Goal: Task Accomplishment & Management: Use online tool/utility

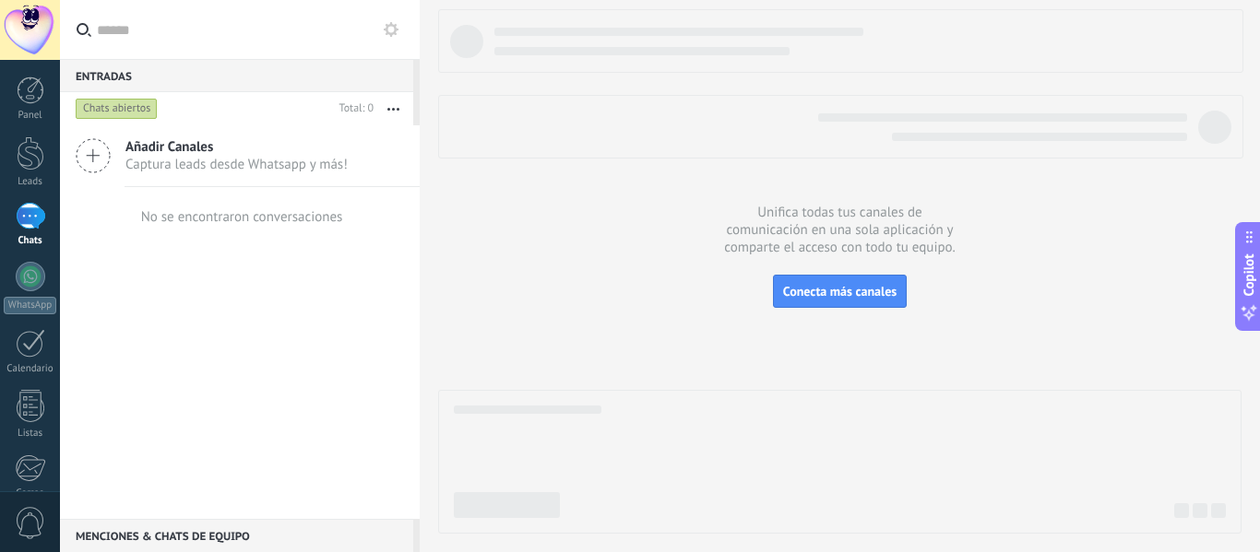
click at [119, 157] on div "Añadir Canales Captura leads desde Whatsapp y más!" at bounding box center [240, 156] width 360 height 62
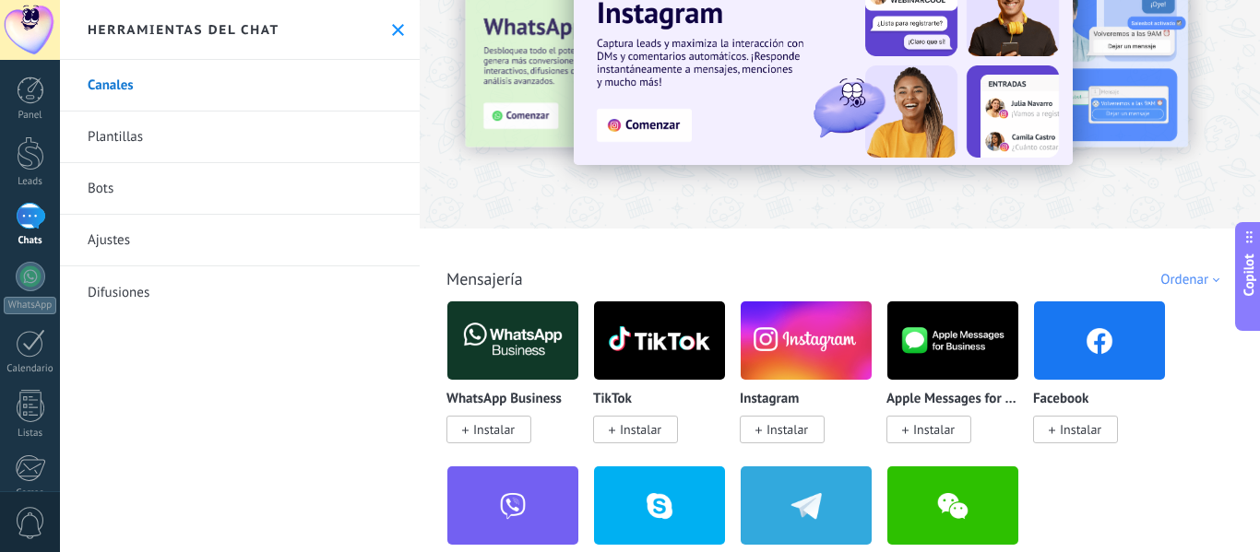
scroll to position [92, 0]
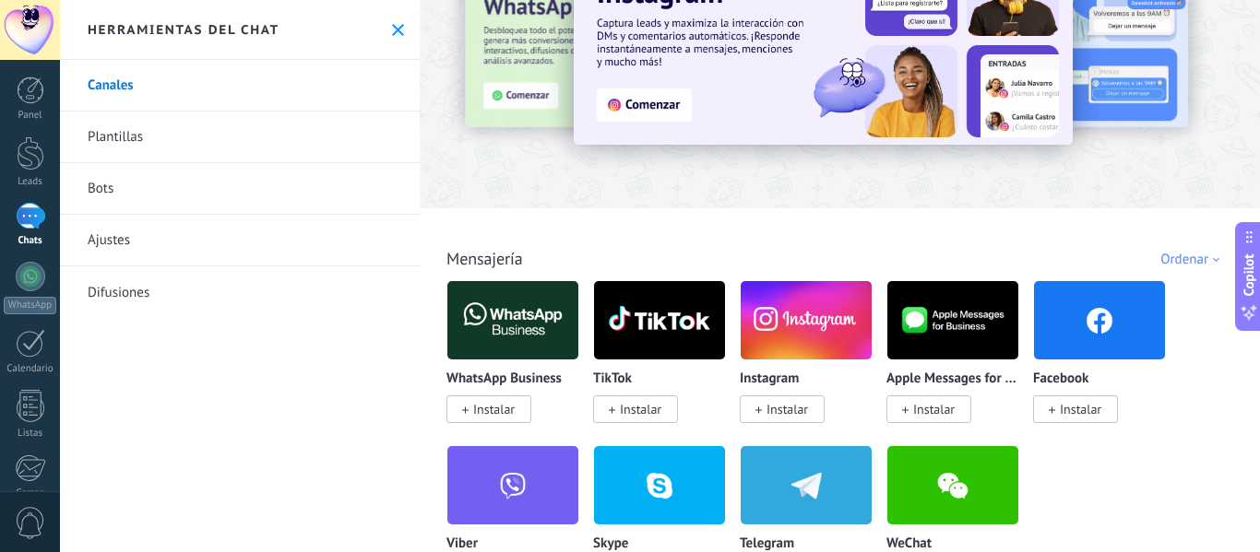
click at [495, 406] on span "Instalar" at bounding box center [493, 409] width 41 height 17
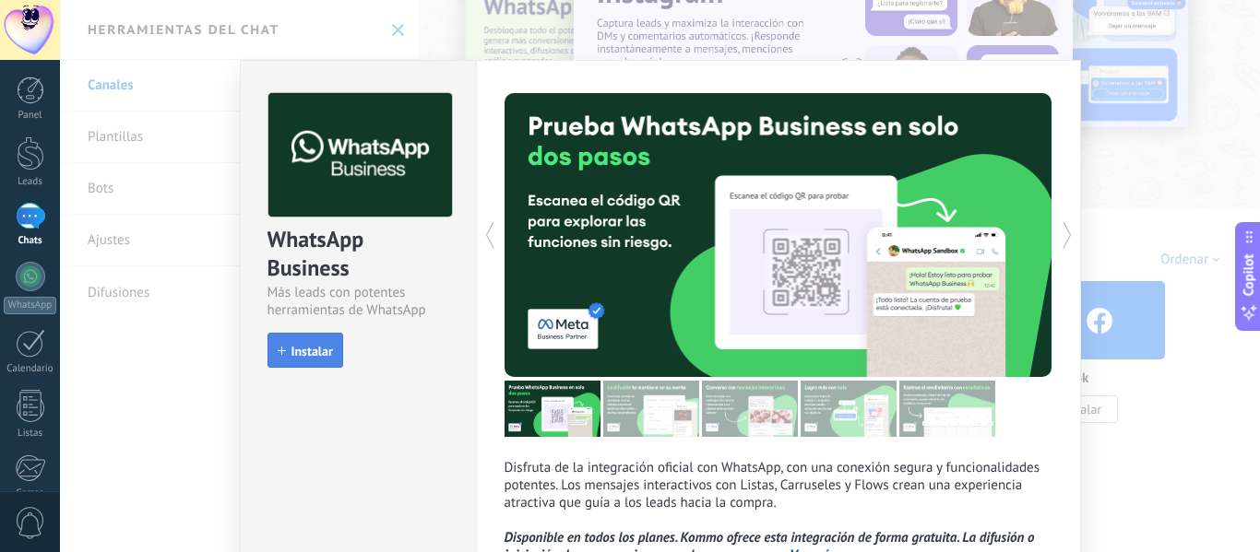
click at [307, 355] on span "Instalar" at bounding box center [311, 351] width 41 height 13
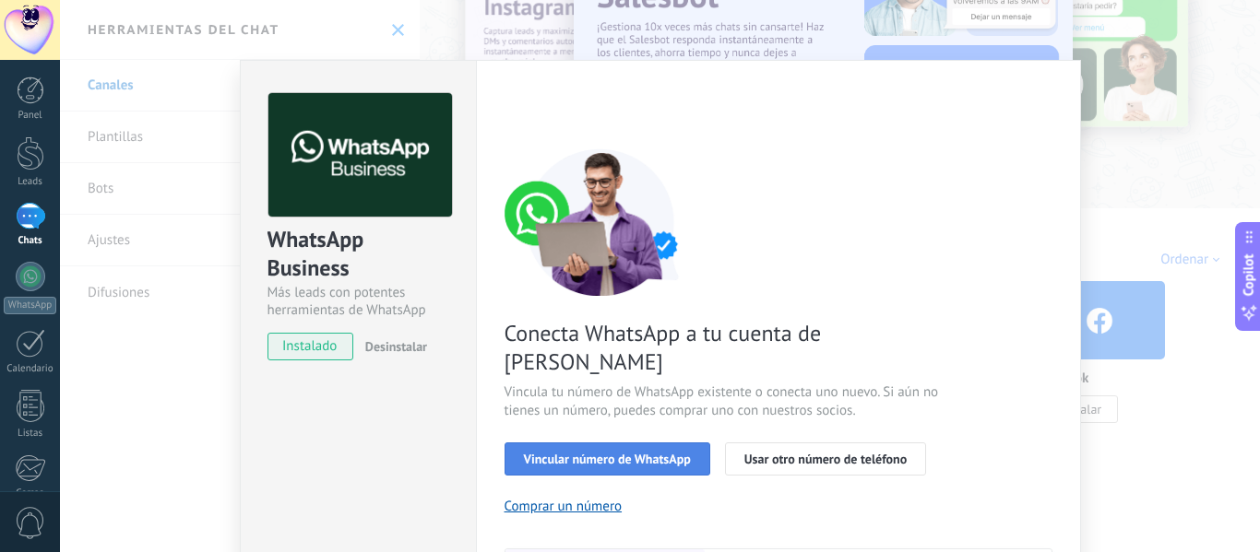
click at [633, 453] on span "Vincular número de WhatsApp" at bounding box center [607, 459] width 167 height 13
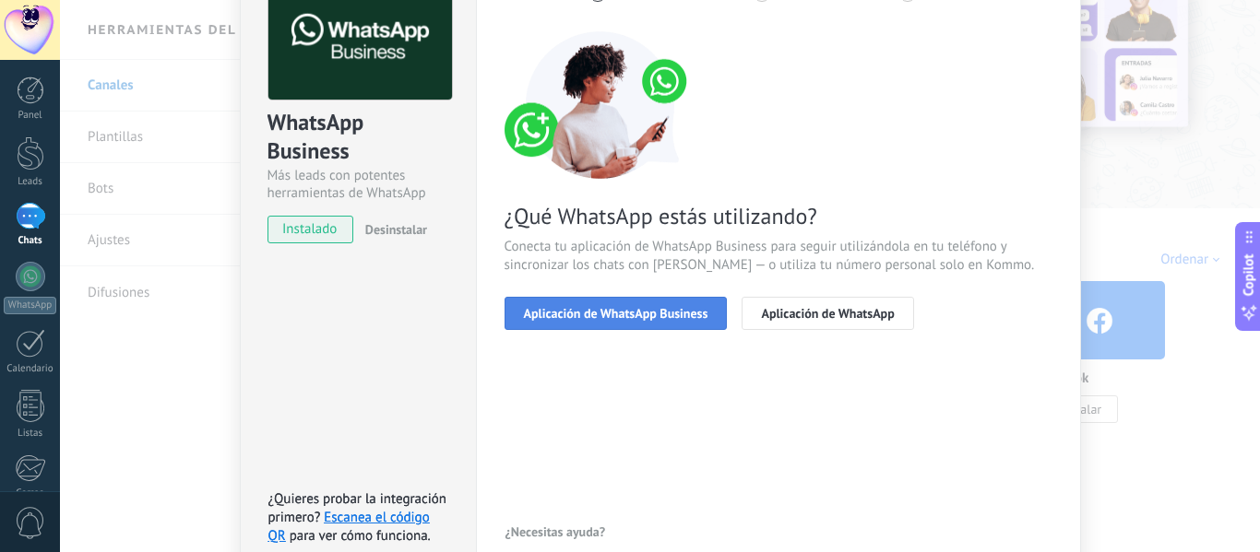
scroll to position [184, 0]
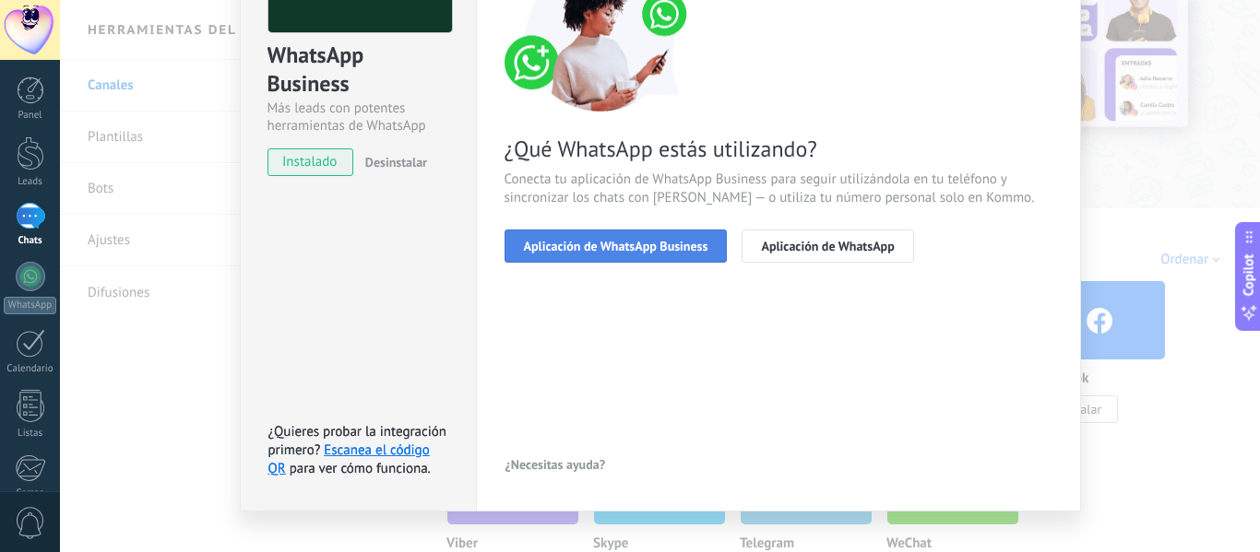
click at [629, 247] on span "Aplicación de WhatsApp Business" at bounding box center [616, 246] width 184 height 13
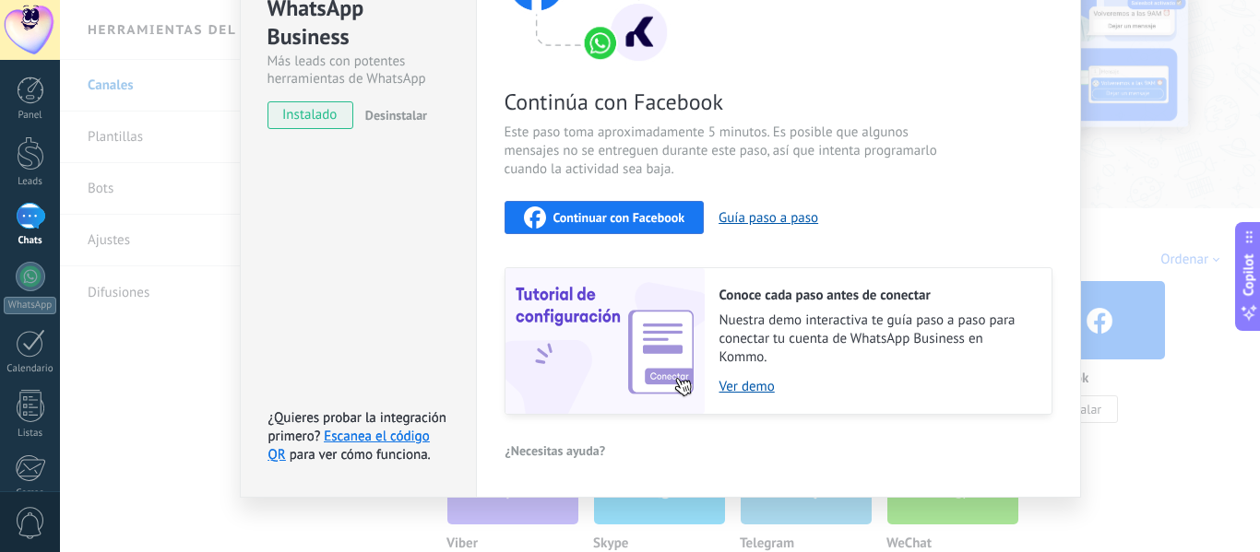
scroll to position [245, 0]
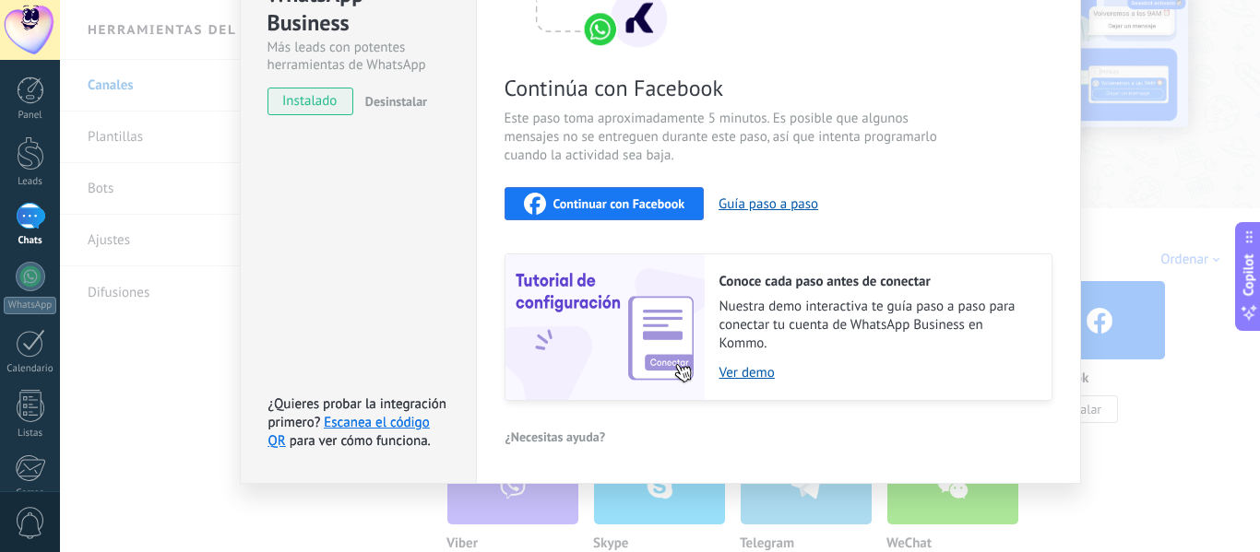
click at [636, 201] on span "Continuar con Facebook" at bounding box center [619, 203] width 132 height 13
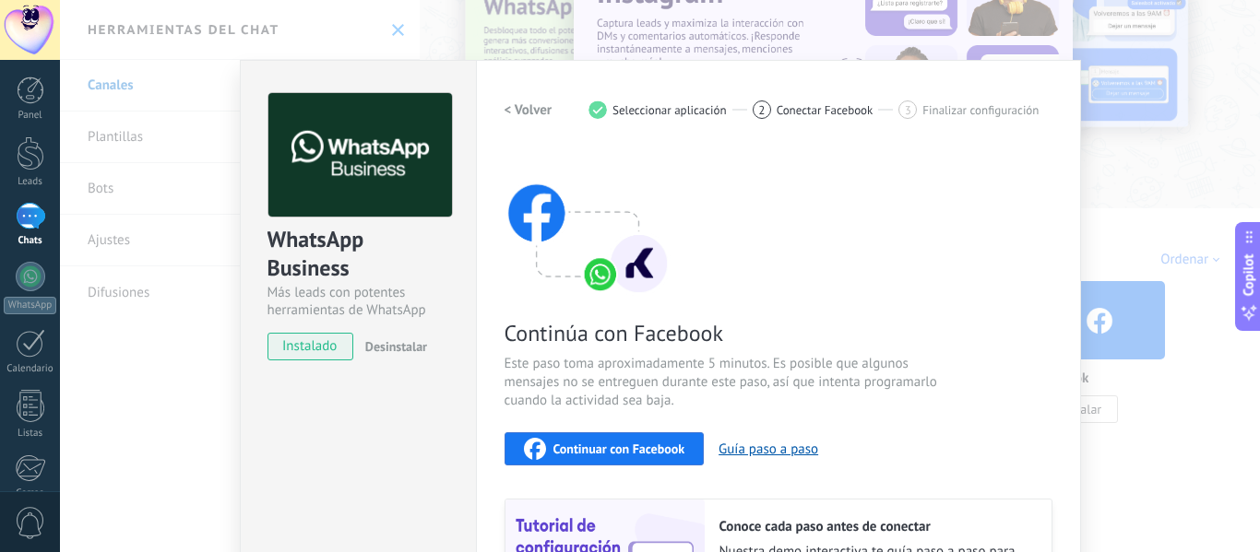
click at [579, 443] on span "Continuar con Facebook" at bounding box center [619, 449] width 132 height 13
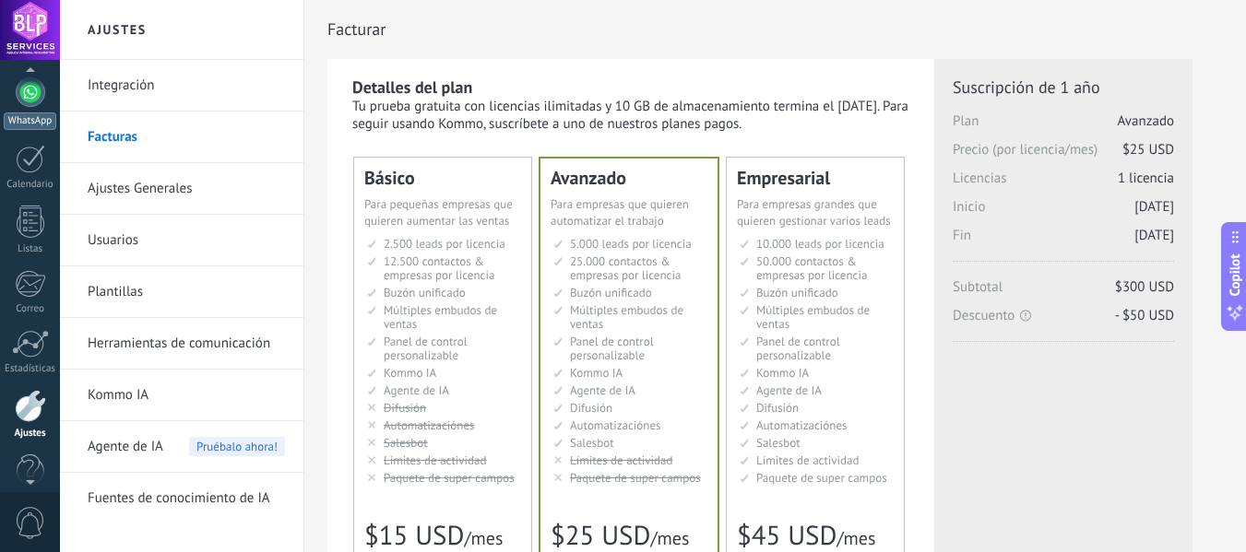
scroll to position [179, 0]
click at [30, 101] on div at bounding box center [31, 98] width 30 height 30
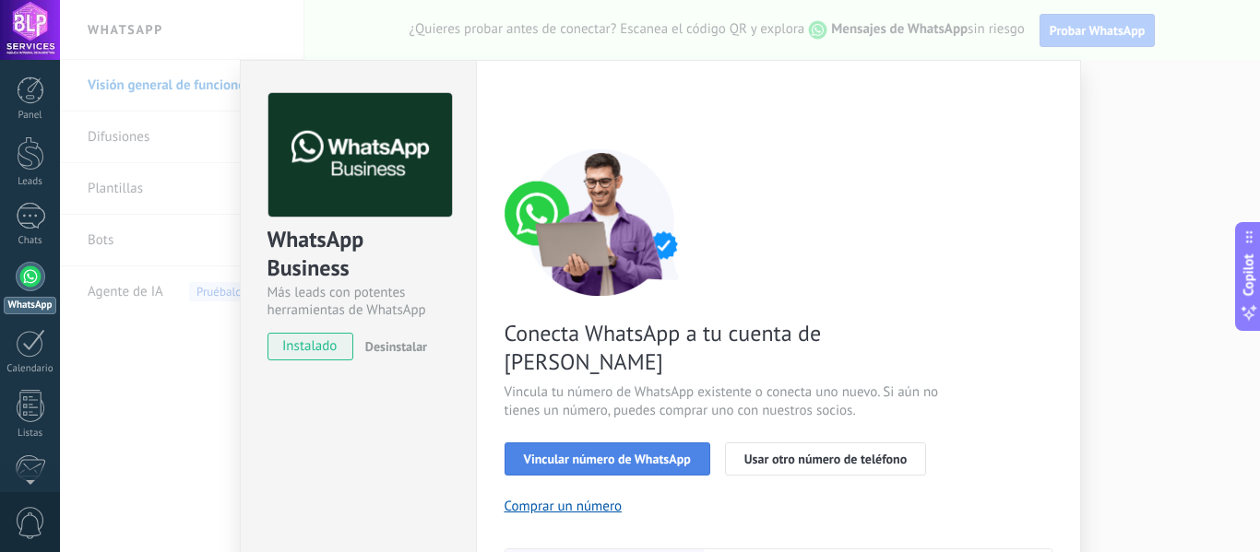
click at [632, 453] on span "Vincular número de WhatsApp" at bounding box center [607, 459] width 167 height 13
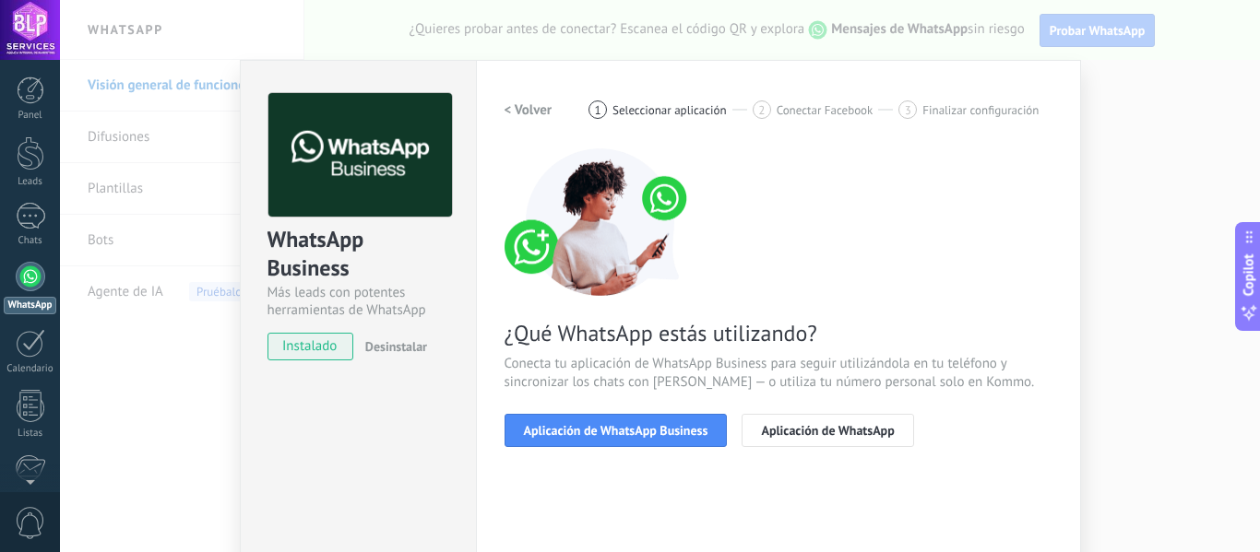
click at [632, 432] on span "Aplicación de WhatsApp Business" at bounding box center [616, 430] width 184 height 13
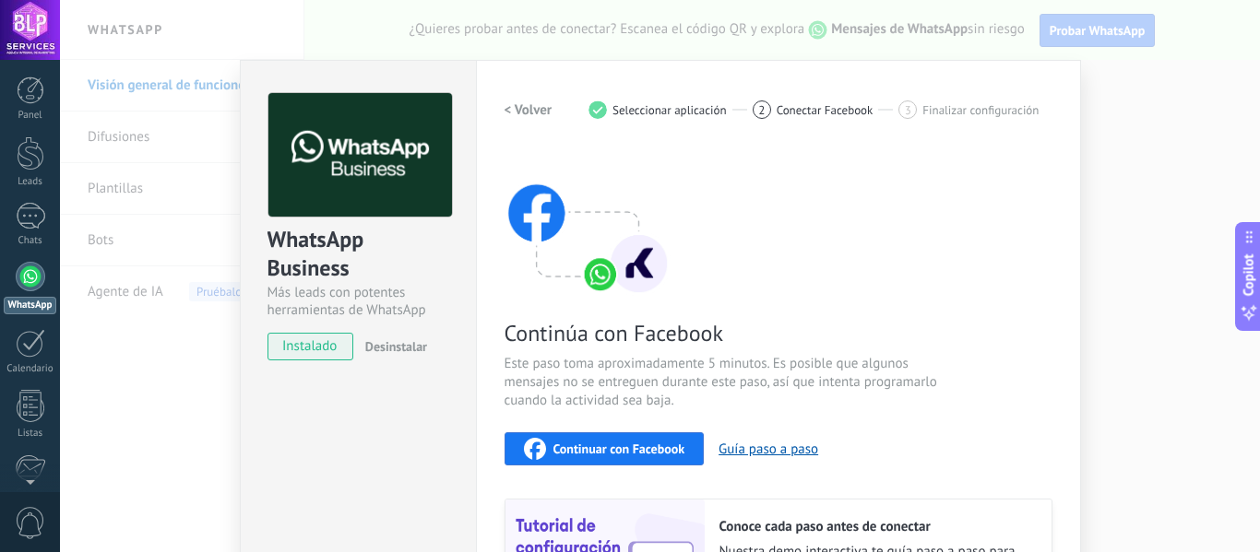
click at [627, 439] on div "Continuar con Facebook" at bounding box center [604, 449] width 161 height 22
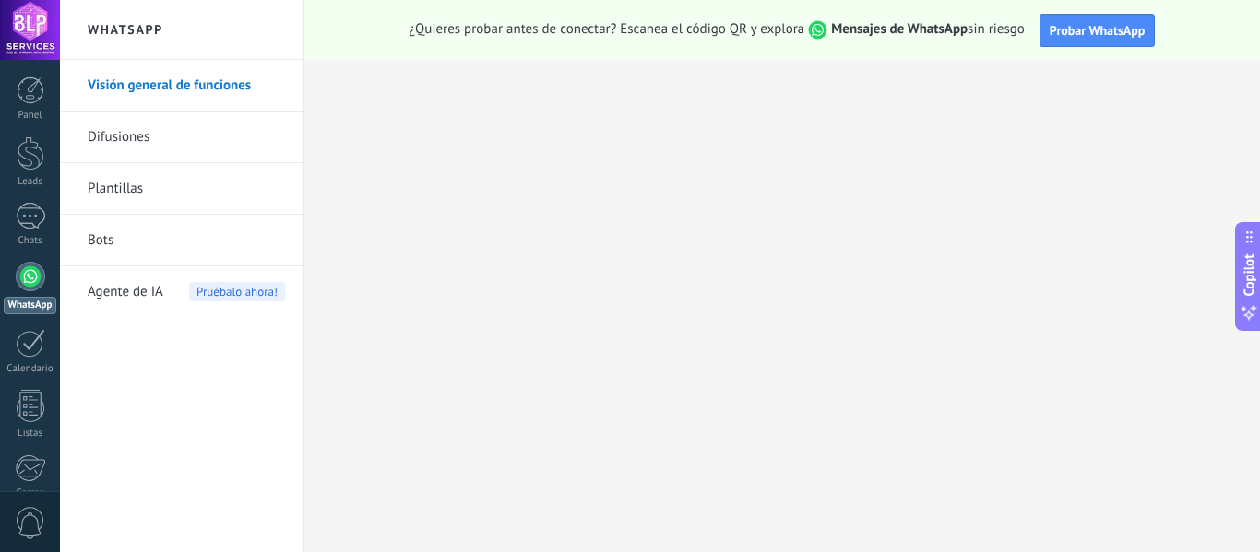
click at [114, 241] on link "Bots" at bounding box center [186, 241] width 197 height 52
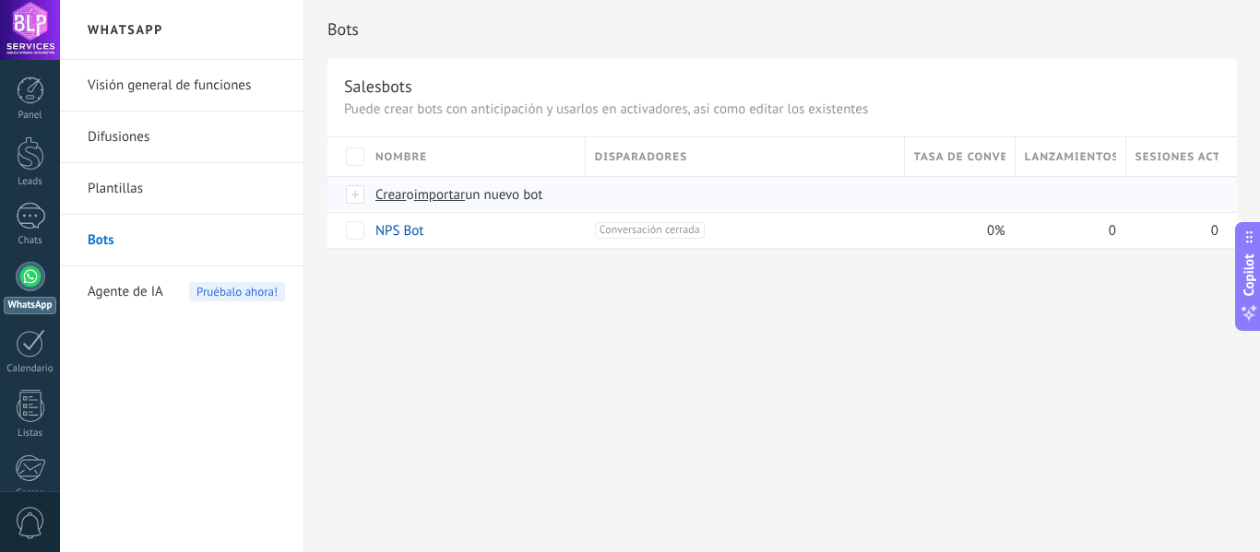
click at [391, 195] on span "Crear" at bounding box center [390, 195] width 31 height 18
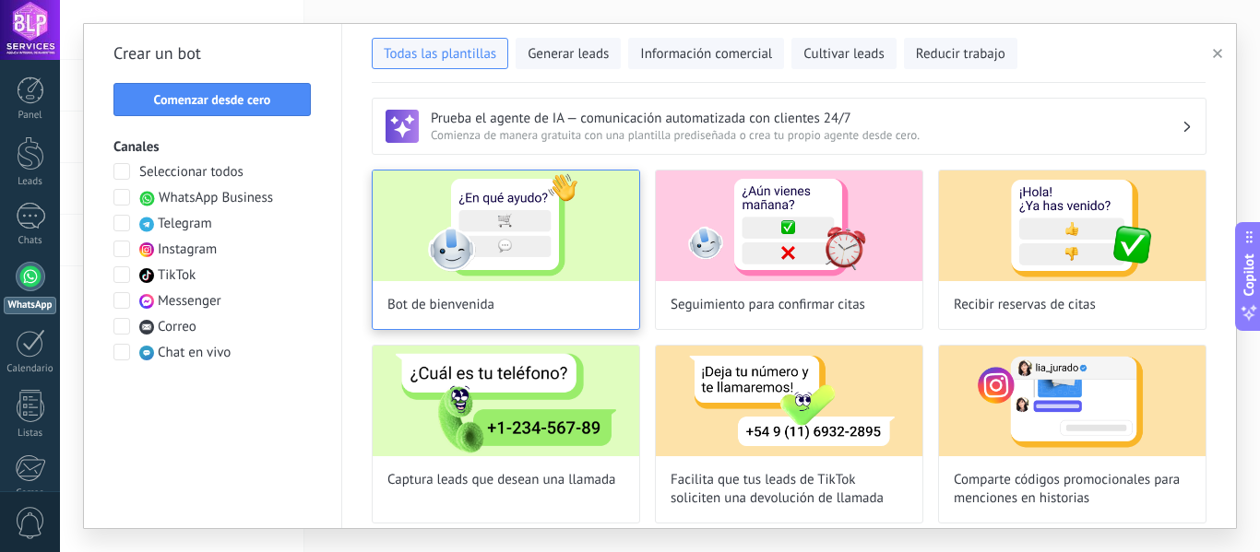
click at [530, 239] on img at bounding box center [506, 226] width 266 height 111
type input "**********"
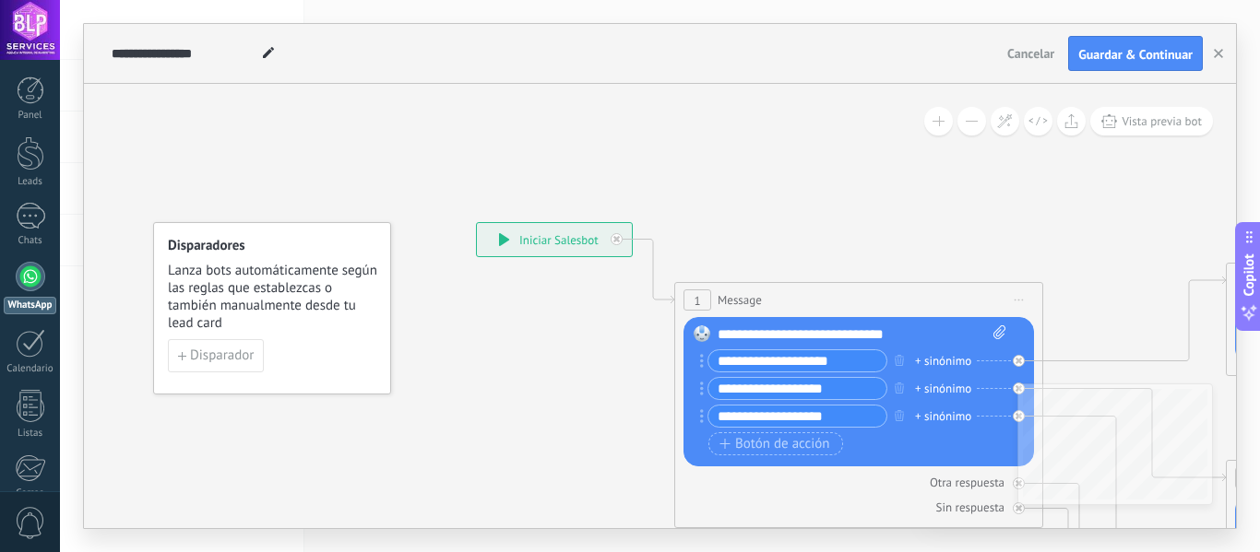
click at [521, 238] on div "**********" at bounding box center [554, 239] width 155 height 33
click at [199, 239] on h4 "Disparadores" at bounding box center [273, 246] width 210 height 18
click at [222, 355] on span "Disparador" at bounding box center [222, 355] width 64 height 13
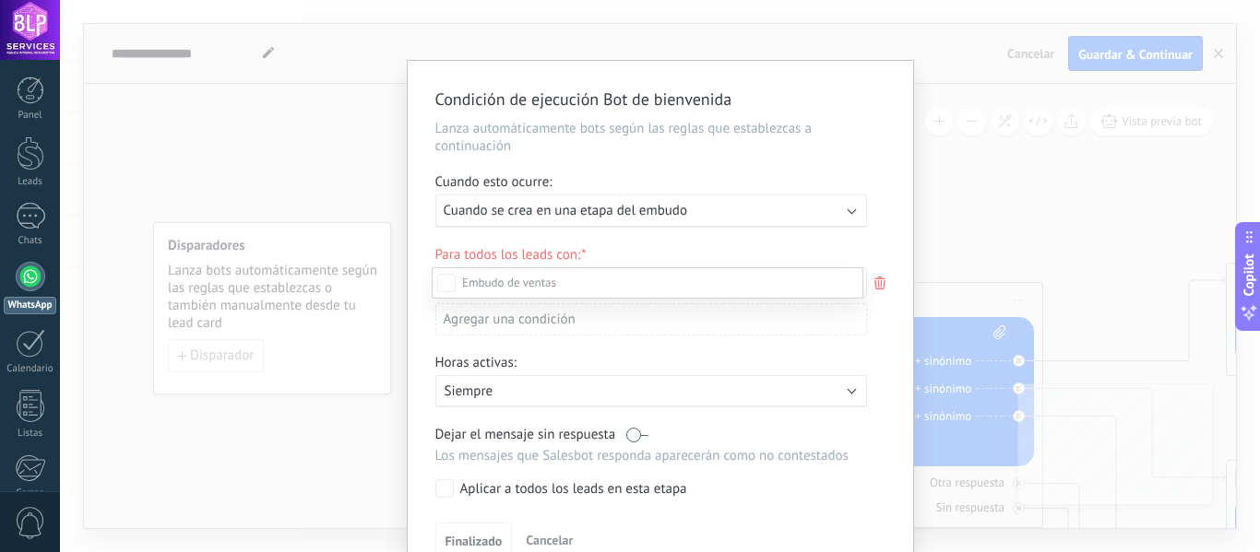
click at [702, 211] on div at bounding box center [660, 276] width 1200 height 552
click at [702, 211] on div "Ejecutar: Cuando se crea en una etapa del embudo" at bounding box center [644, 211] width 400 height 18
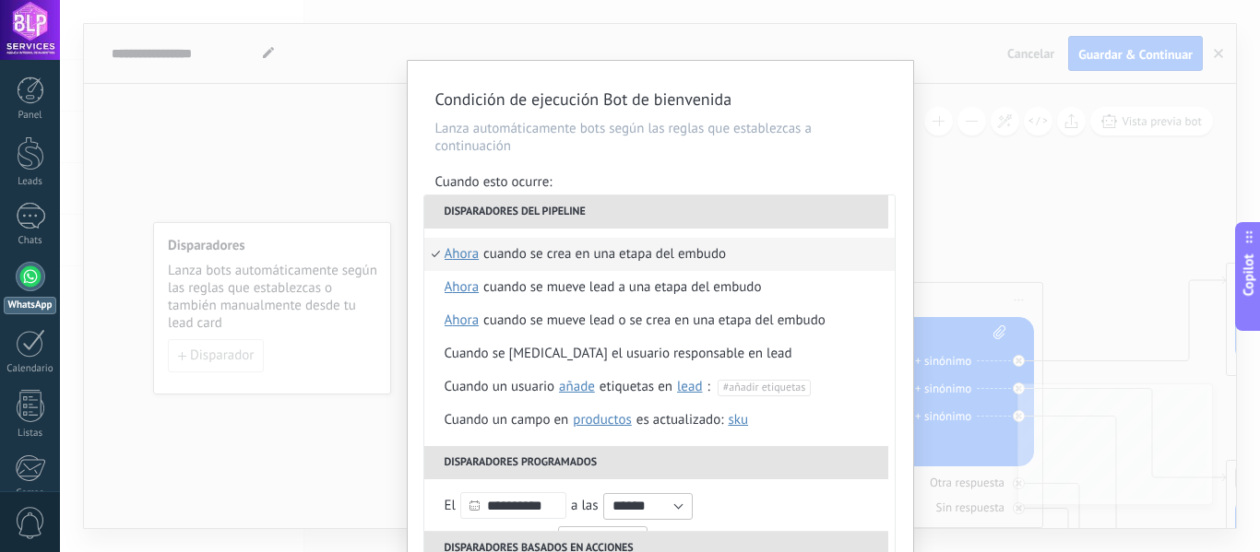
click at [312, 121] on div "Condición de ejecución Bot de bienvenida Lanza automáticamente bots según las r…" at bounding box center [660, 276] width 1200 height 552
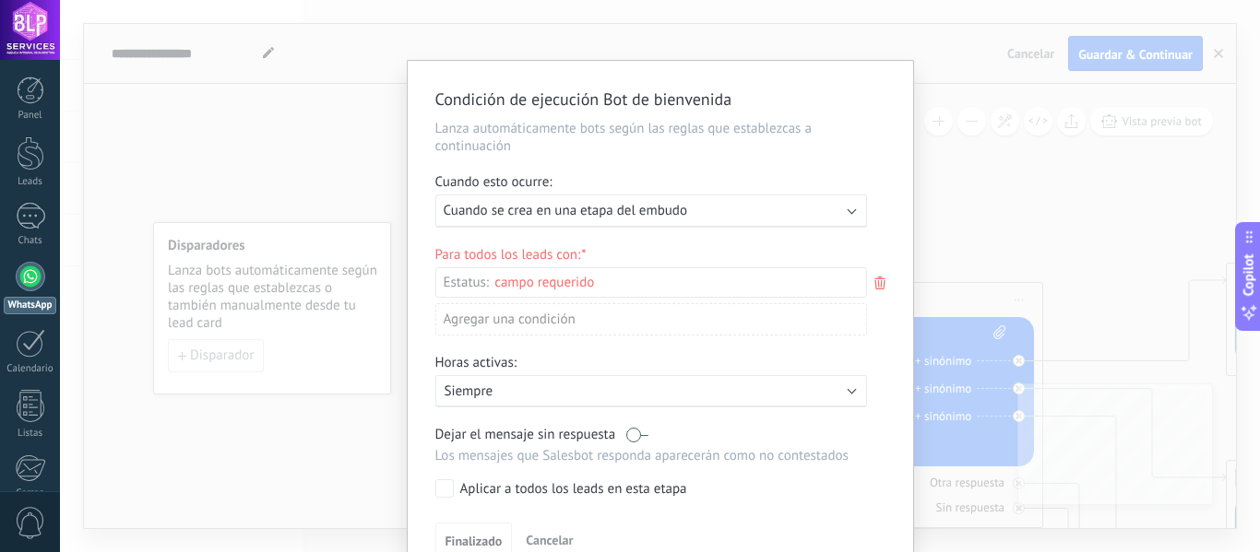
scroll to position [93, 0]
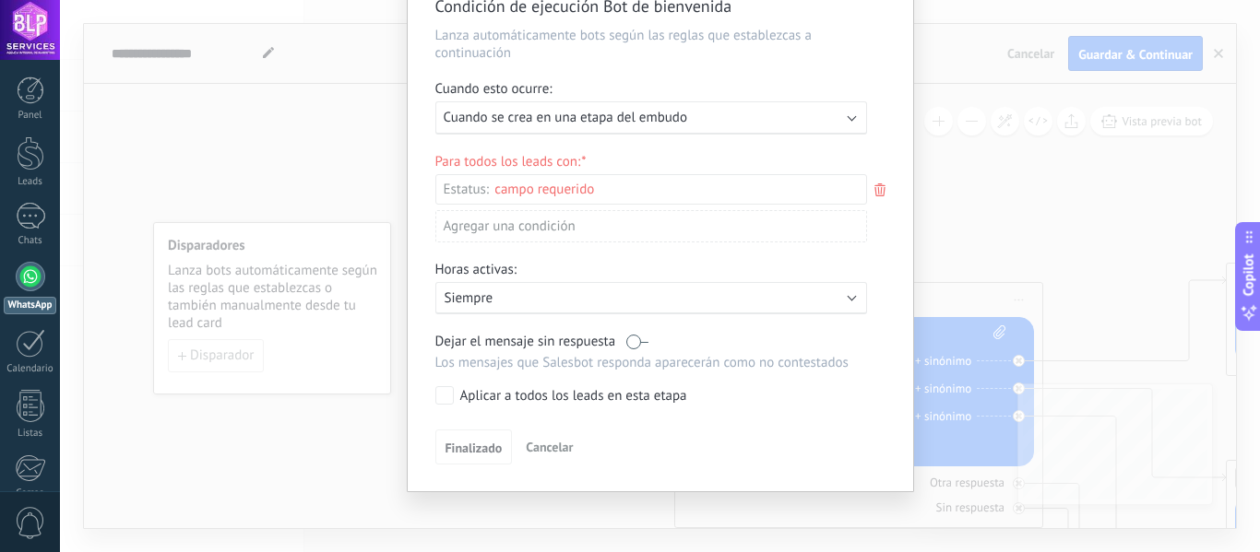
click at [537, 449] on span "Cancelar" at bounding box center [549, 447] width 47 height 17
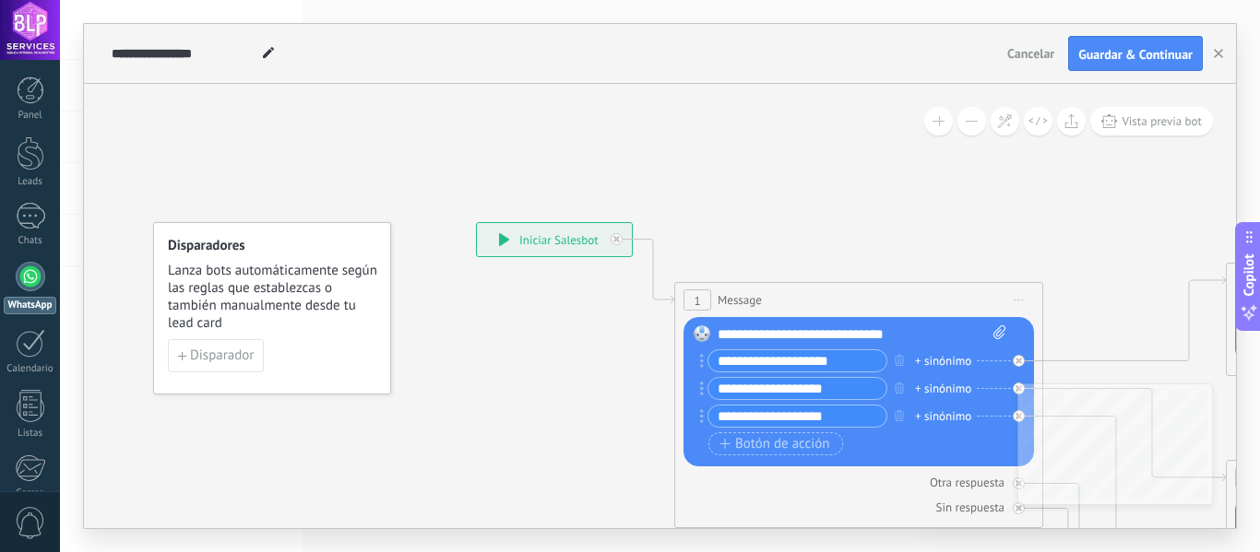
scroll to position [0, 0]
click at [919, 330] on div "**********" at bounding box center [861, 335] width 289 height 18
click at [756, 329] on div "**********" at bounding box center [861, 335] width 289 height 18
click at [932, 332] on div "**********" at bounding box center [861, 335] width 289 height 18
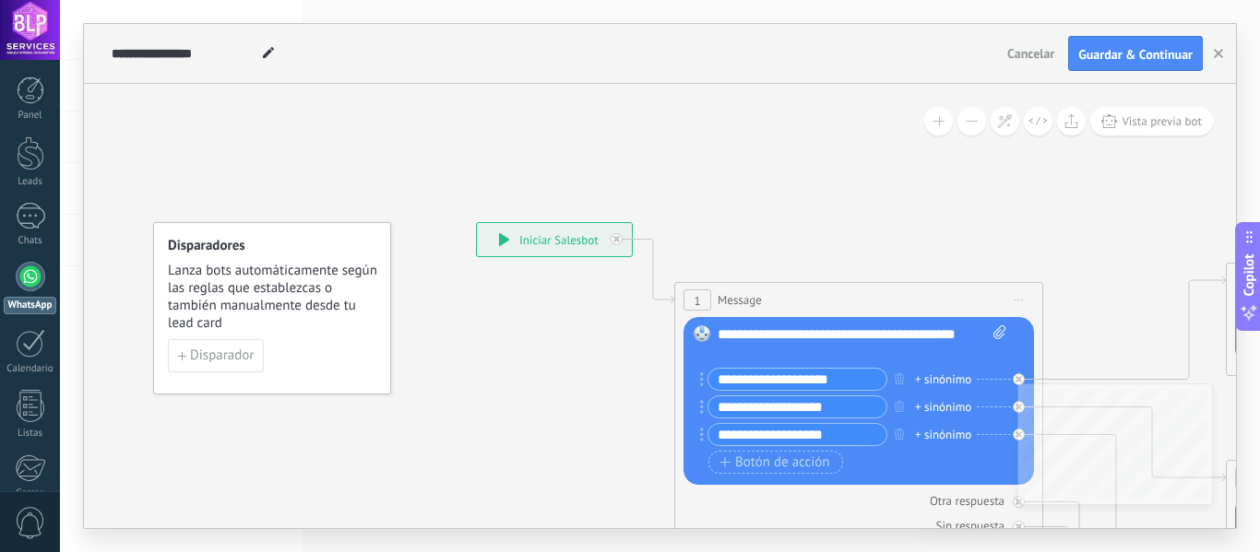
click at [758, 357] on div "**********" at bounding box center [861, 344] width 289 height 37
click at [848, 378] on input "**********" at bounding box center [797, 379] width 178 height 21
click at [967, 377] on div "+ sinónimo" at bounding box center [943, 380] width 56 height 18
click at [797, 433] on input "**********" at bounding box center [797, 434] width 178 height 21
click at [940, 436] on div "+ sinónimo" at bounding box center [943, 435] width 56 height 18
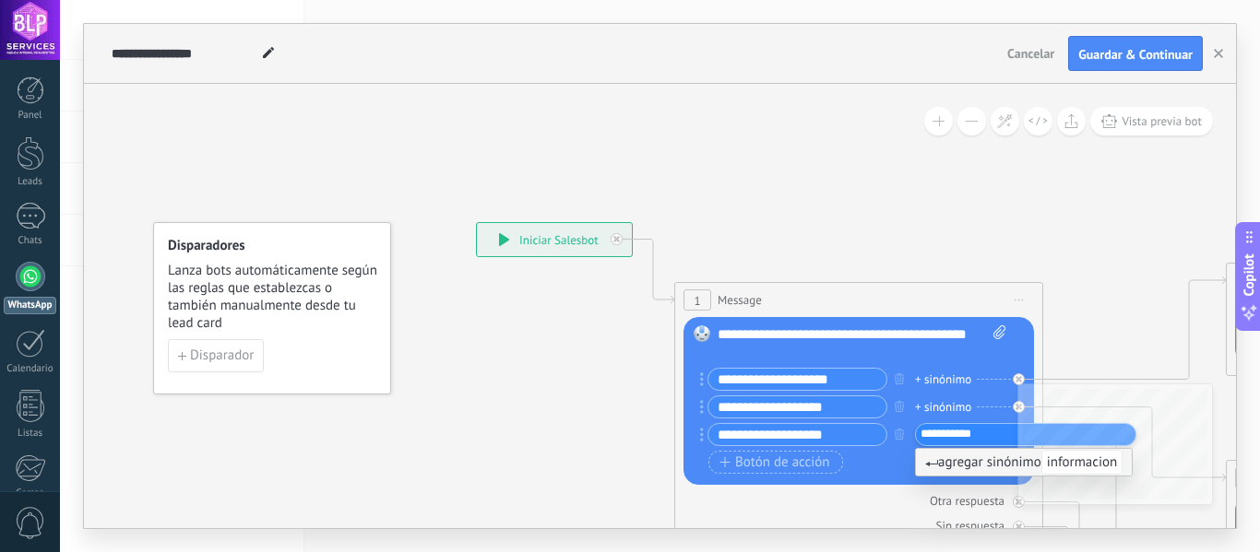
type input "**********"
click at [1059, 462] on span "informacion" at bounding box center [1082, 462] width 82 height 25
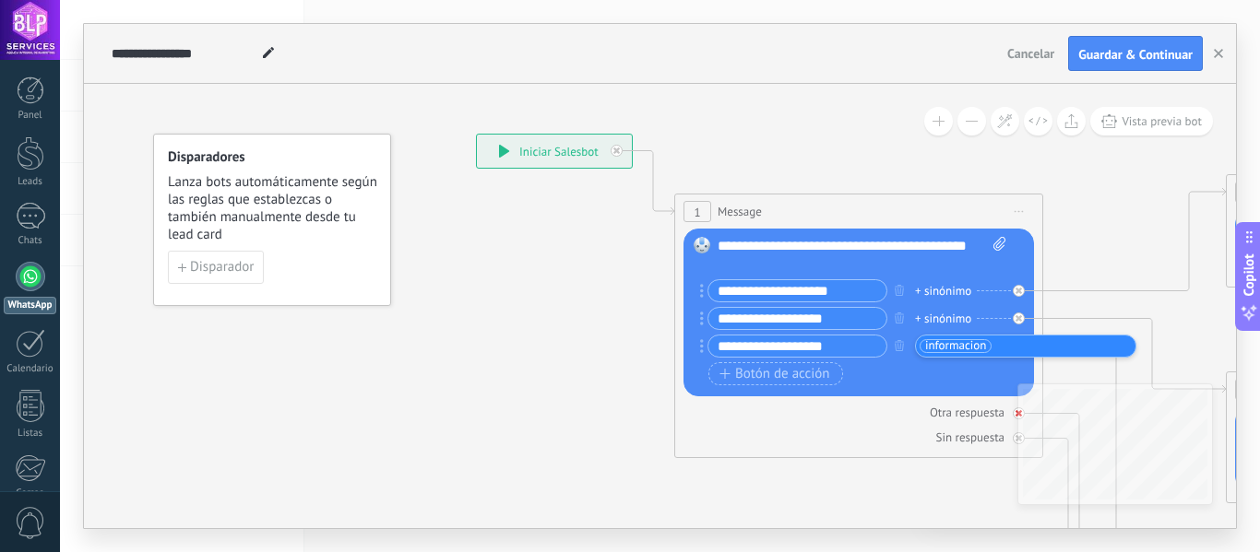
click at [982, 412] on div "Otra respuesta" at bounding box center [966, 413] width 75 height 16
click at [962, 345] on div "+1 sinónimo" at bounding box center [946, 346] width 63 height 18
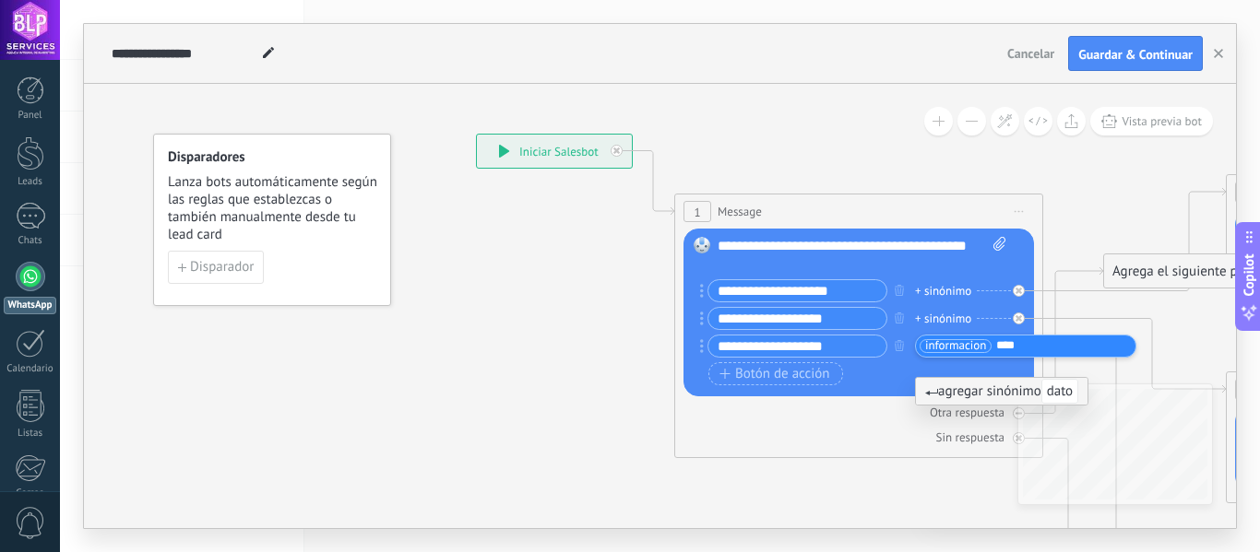
type input "*****"
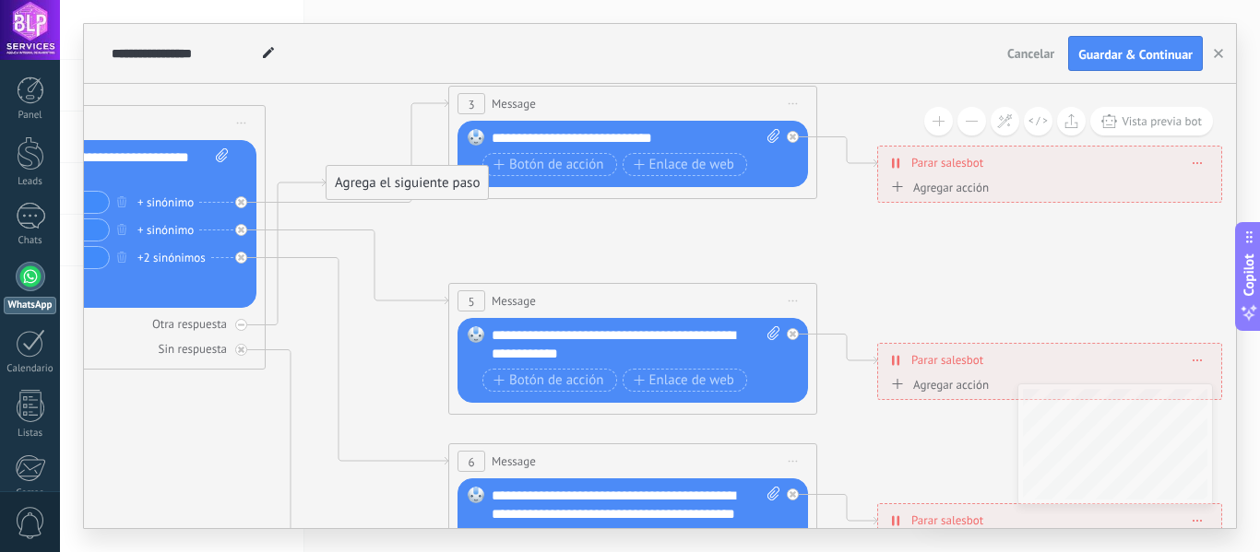
drag, startPoint x: 867, startPoint y: 513, endPoint x: 89, endPoint y: 424, distance: 782.4
click at [89, 424] on icon at bounding box center [674, 505] width 2874 height 1842
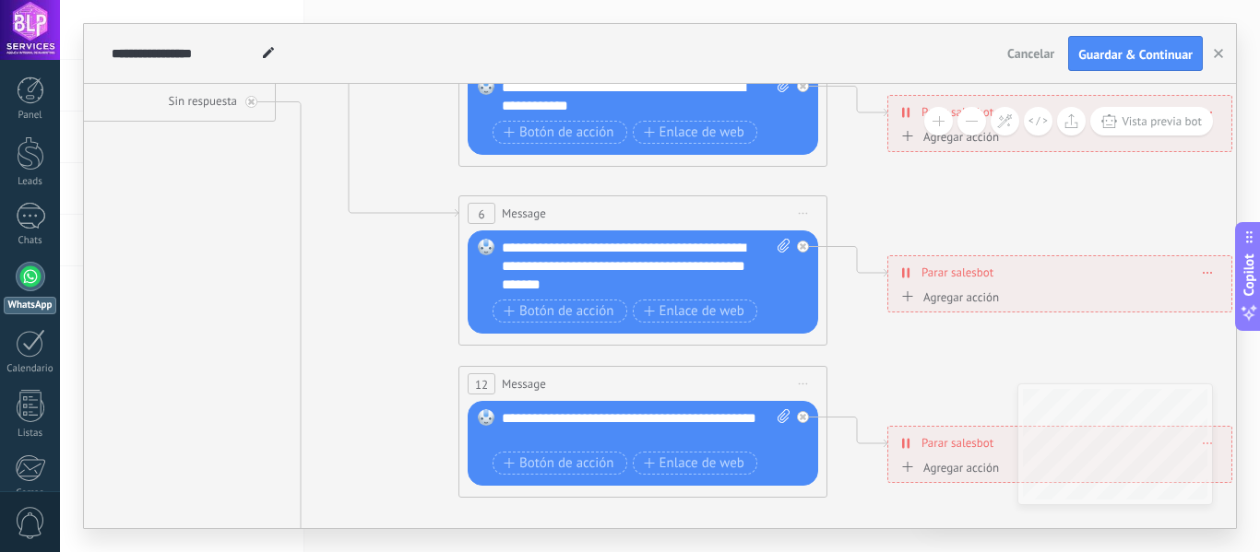
drag, startPoint x: 953, startPoint y: 265, endPoint x: 964, endPoint y: 16, distance: 249.2
click at [964, 16] on div "**********" at bounding box center [660, 276] width 1200 height 552
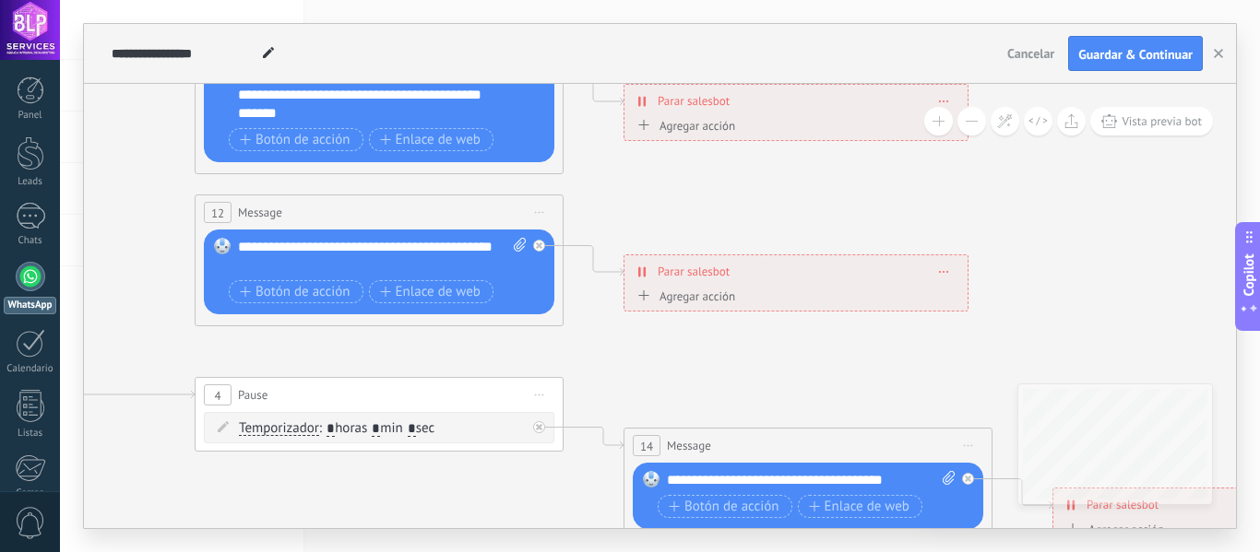
drag, startPoint x: 863, startPoint y: 354, endPoint x: 599, endPoint y: 183, distance: 314.1
click at [599, 183] on icon at bounding box center [421, 86] width 2874 height 1842
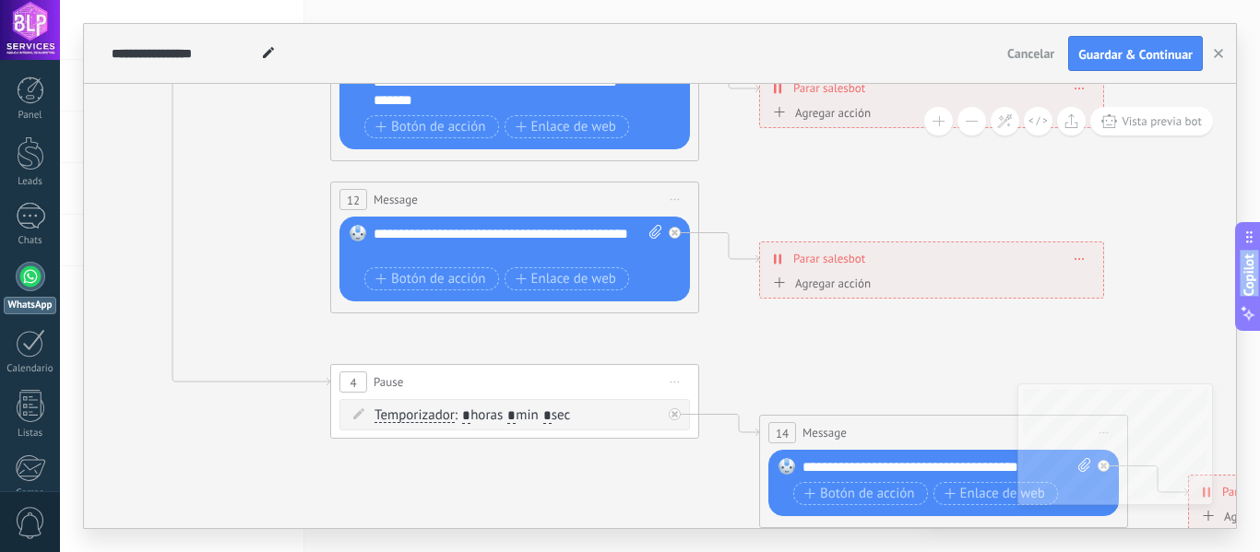
drag, startPoint x: 1118, startPoint y: 305, endPoint x: 1240, endPoint y: 233, distance: 142.2
click at [1258, 292] on body ".abccls-1,.abccls-2{fill-rule:evenodd}.abccls-2{fill:#fff} .abfcls-1{fill:none}…" at bounding box center [630, 276] width 1260 height 552
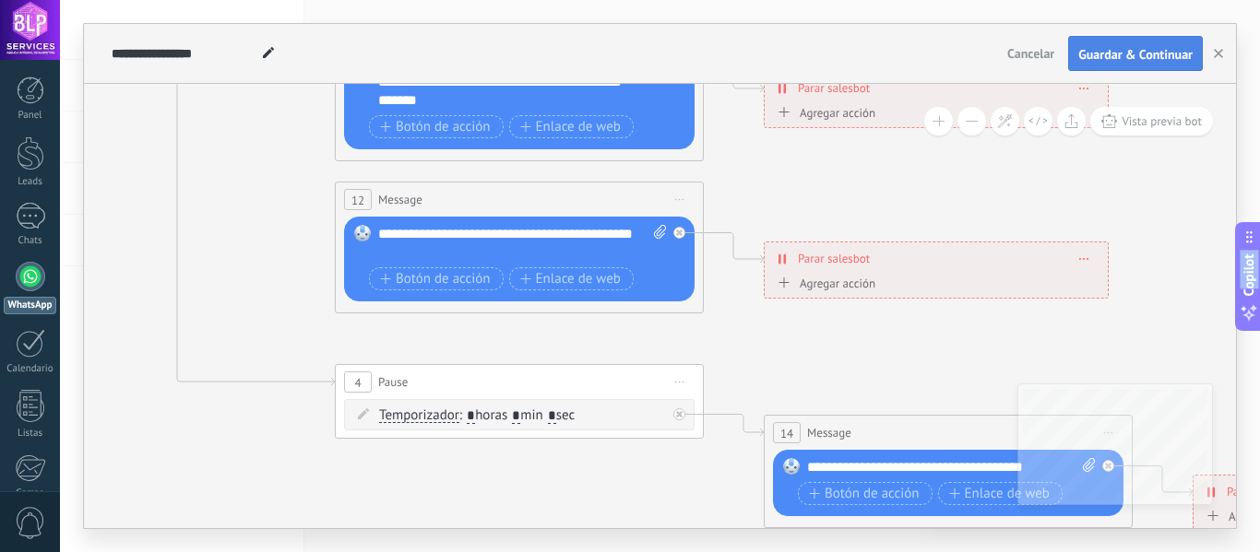
click at [1168, 51] on span "Guardar & Continuar" at bounding box center [1135, 54] width 114 height 13
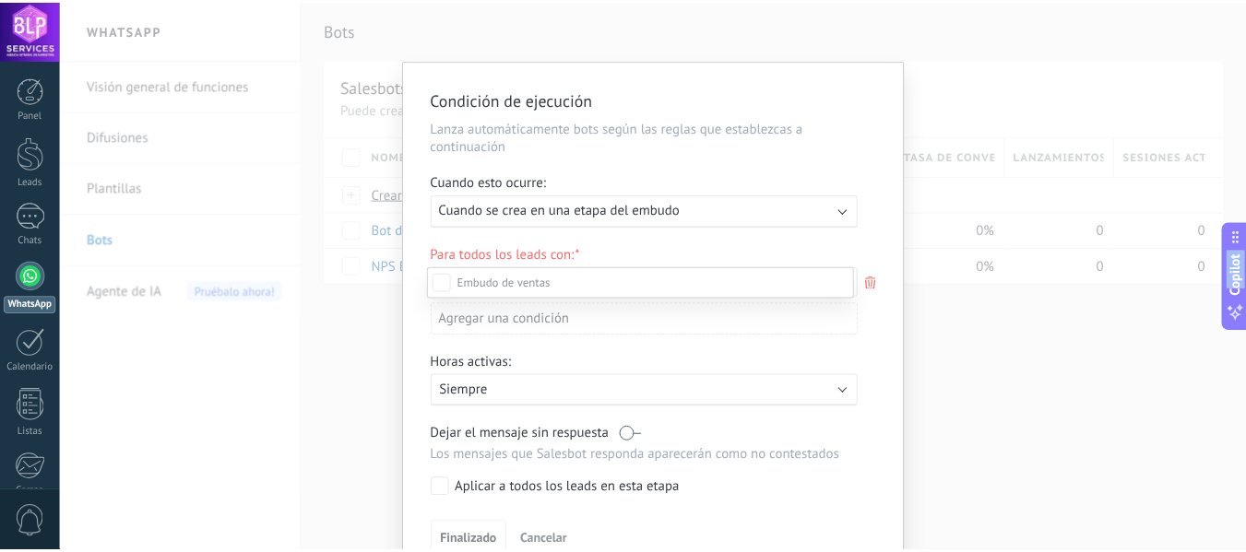
scroll to position [194, 0]
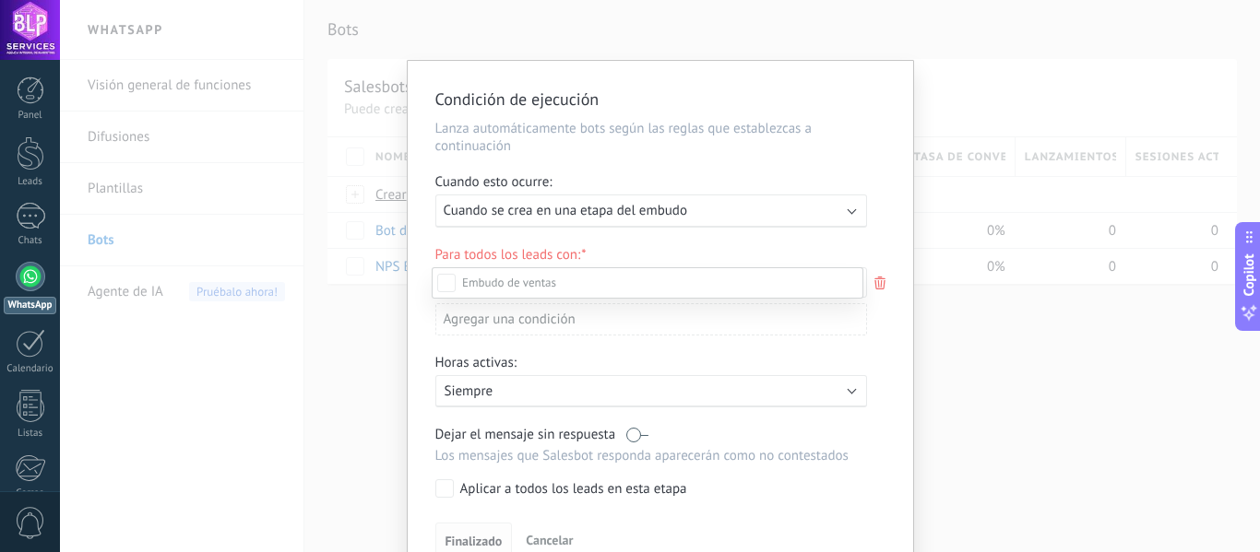
click at [469, 536] on div "Incoming leads Contacto inicial Negociación Debate contractual Discusión de con…" at bounding box center [648, 408] width 432 height 282
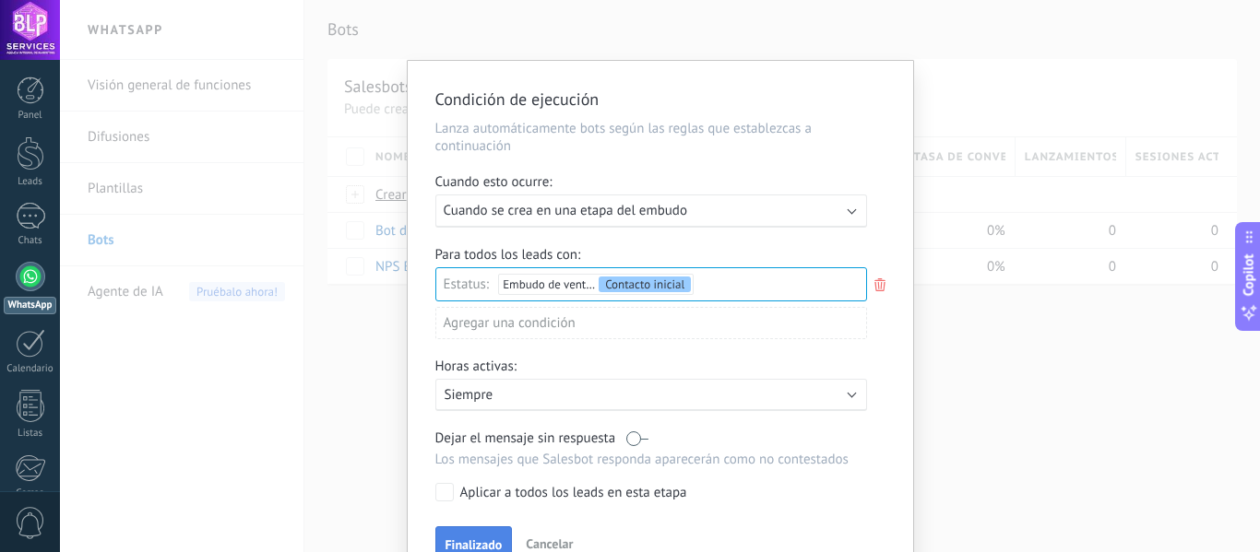
click at [463, 536] on button "Finalizado" at bounding box center [473, 544] width 77 height 35
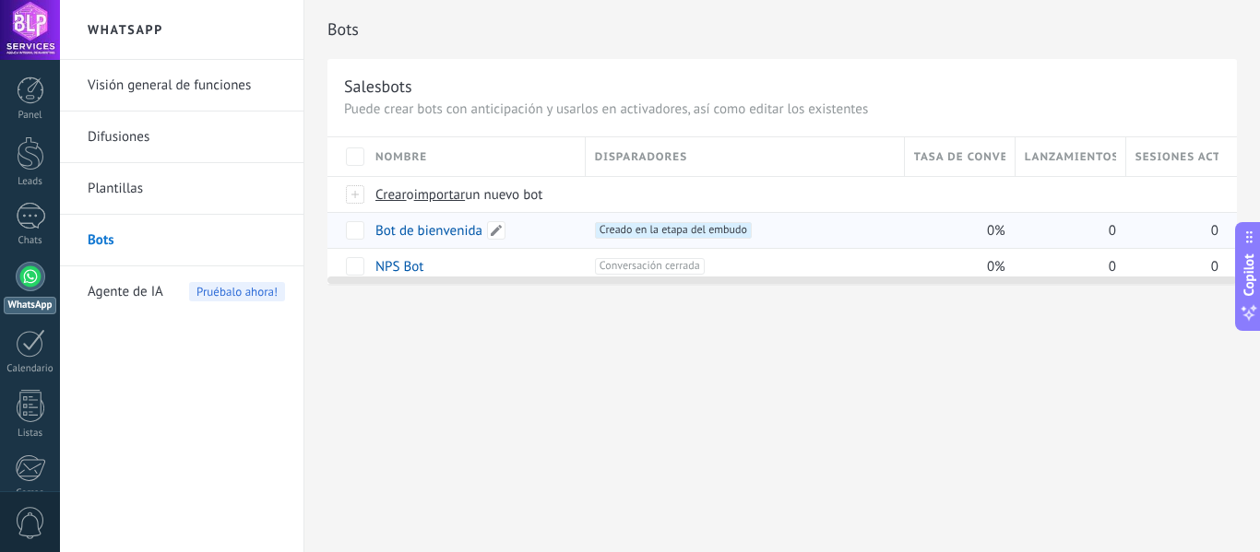
click at [432, 230] on link "Bot de bienvenida" at bounding box center [428, 231] width 107 height 18
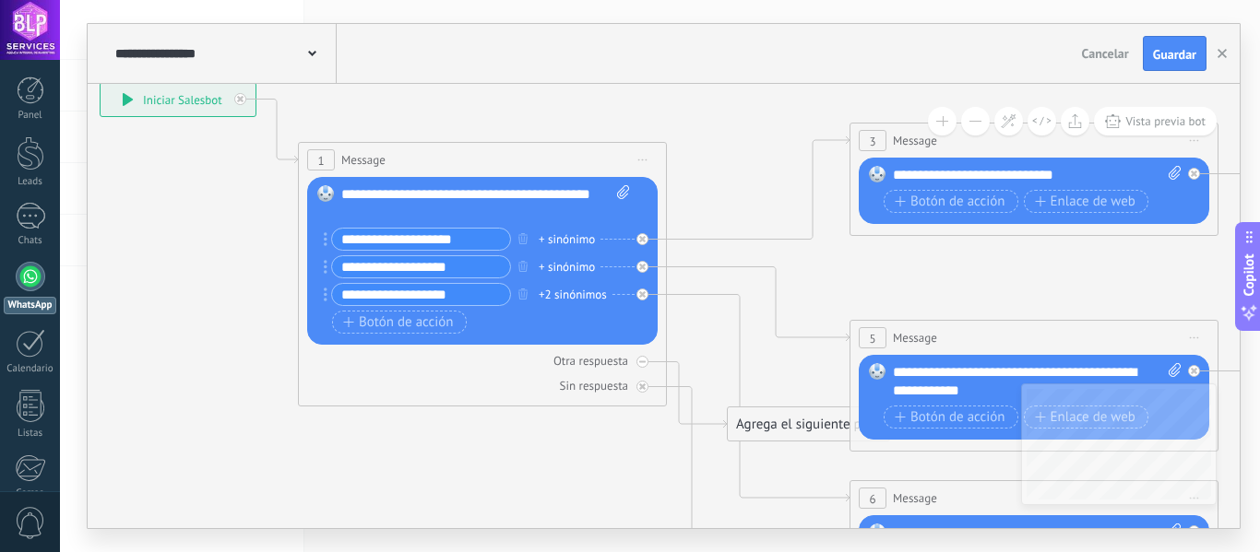
drag, startPoint x: 447, startPoint y: 361, endPoint x: 204, endPoint y: 264, distance: 262.3
click at [100, 279] on icon at bounding box center [1076, 542] width 2874 height 1842
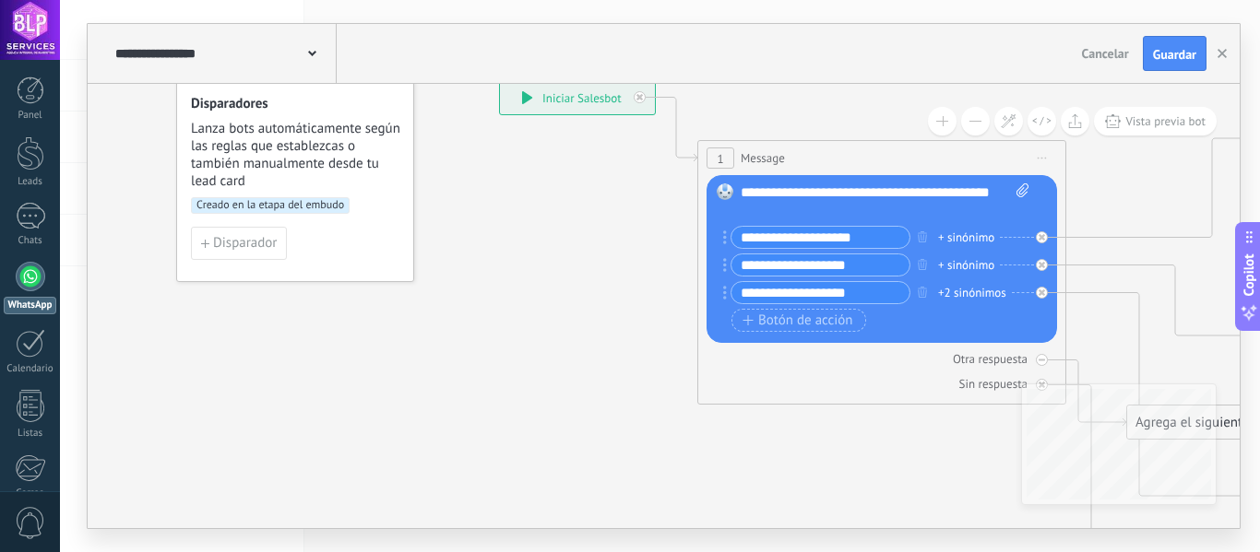
drag, startPoint x: 704, startPoint y: 107, endPoint x: 1105, endPoint y: 105, distance: 400.2
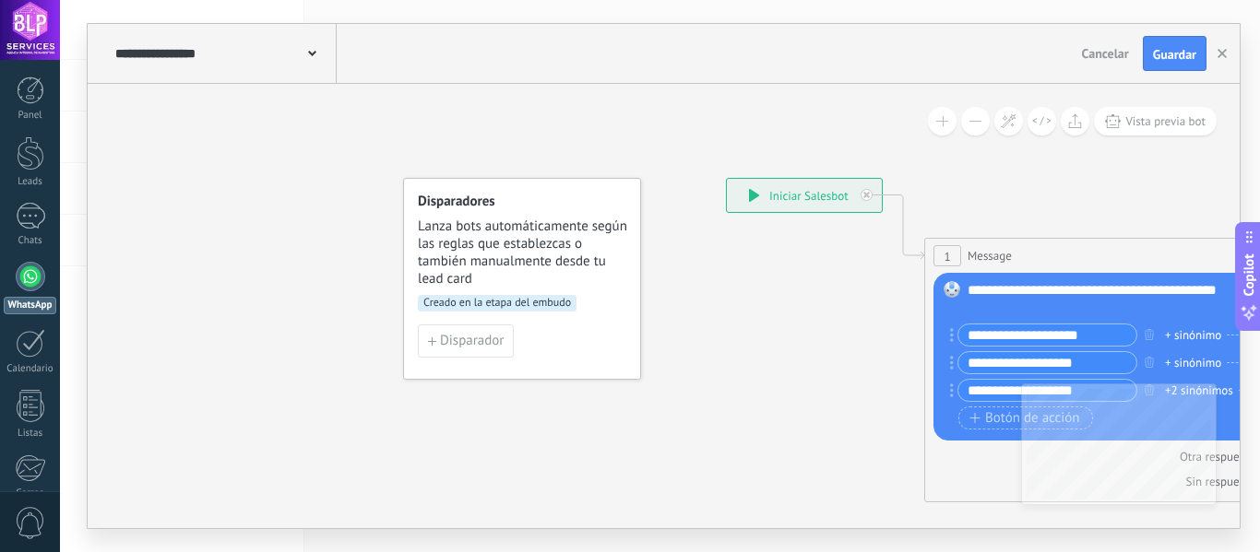
drag, startPoint x: 477, startPoint y: 325, endPoint x: 704, endPoint y: 422, distance: 247.0
click at [296, 70] on div "**********" at bounding box center [224, 53] width 226 height 59
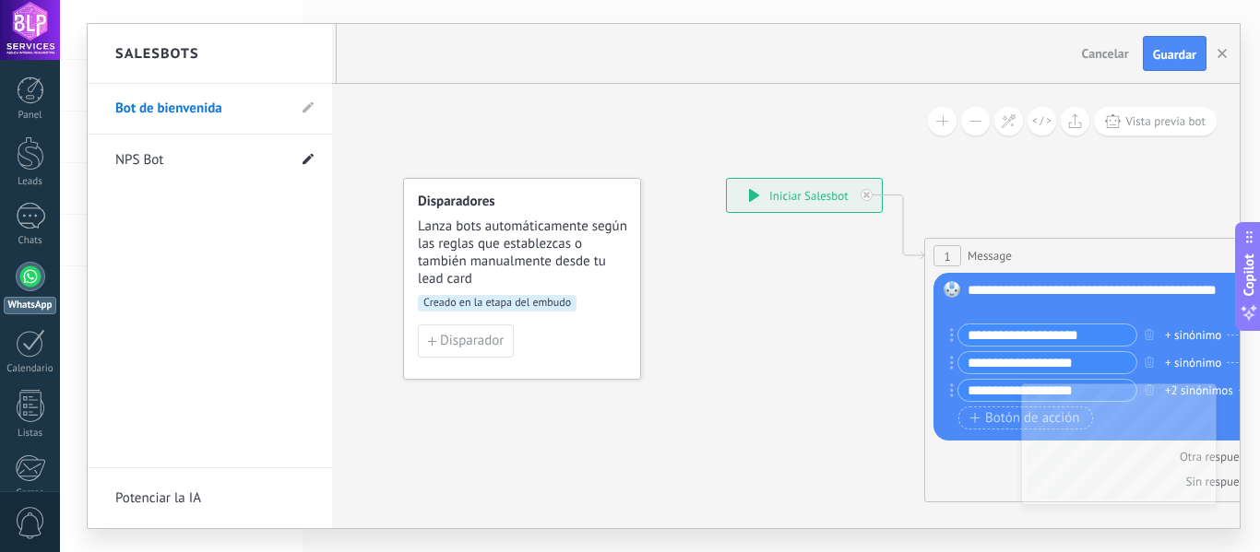
click at [310, 158] on use at bounding box center [307, 158] width 11 height 11
click at [144, 162] on input "*******" at bounding box center [181, 161] width 132 height 30
click at [30, 97] on div at bounding box center [31, 91] width 28 height 28
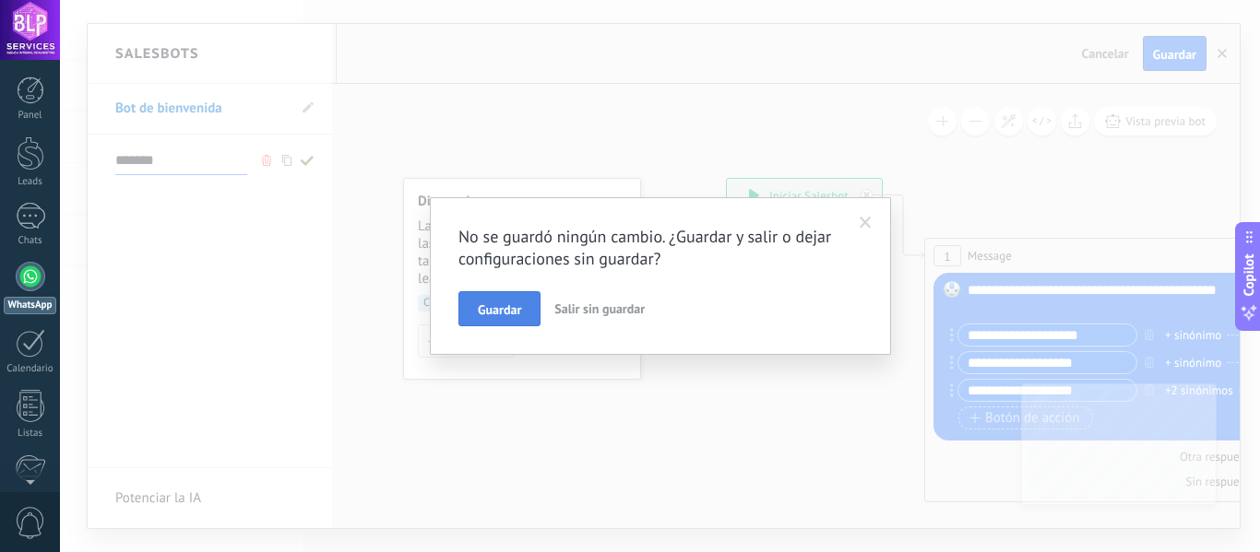
click at [479, 309] on span "Guardar" at bounding box center [499, 309] width 43 height 13
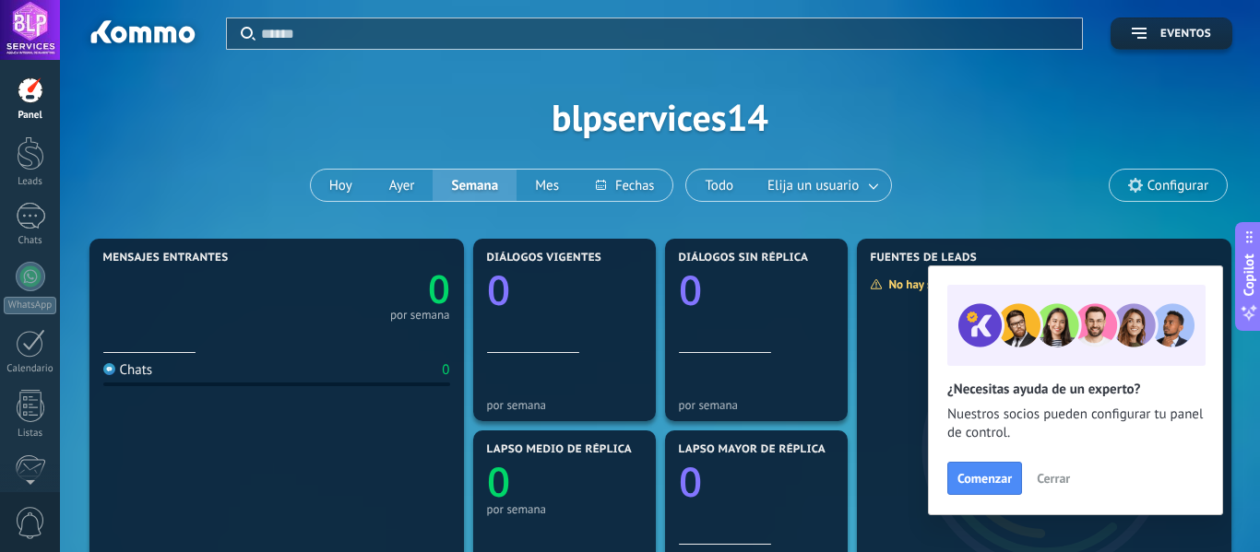
click at [1062, 473] on span "Cerrar" at bounding box center [1052, 478] width 33 height 13
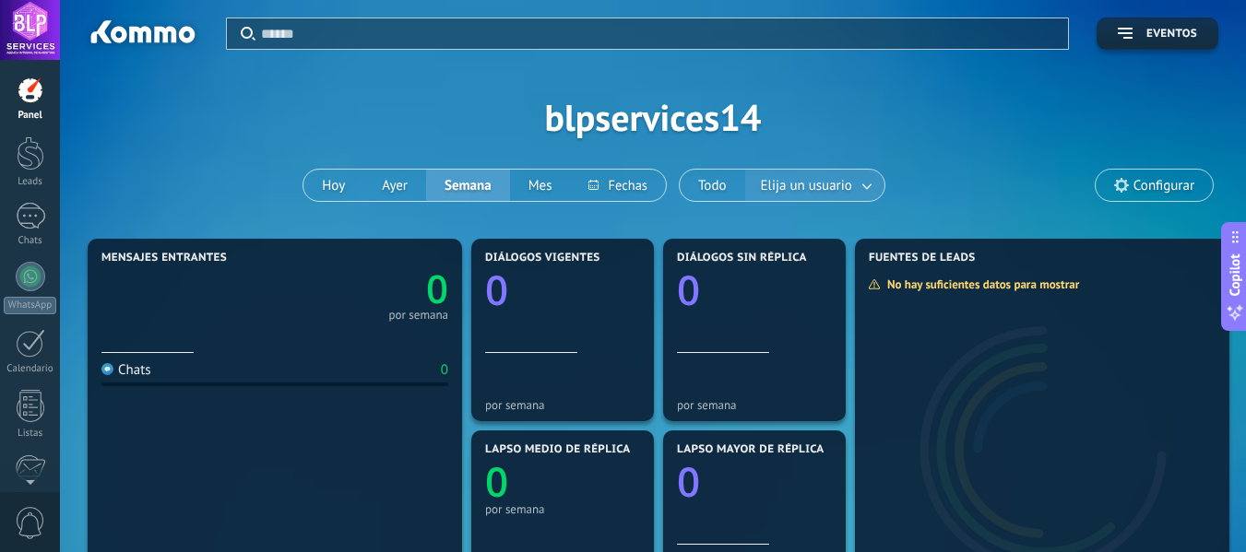
click at [839, 186] on span "Elija un usuario" at bounding box center [806, 185] width 99 height 25
click at [30, 213] on div at bounding box center [31, 216] width 30 height 27
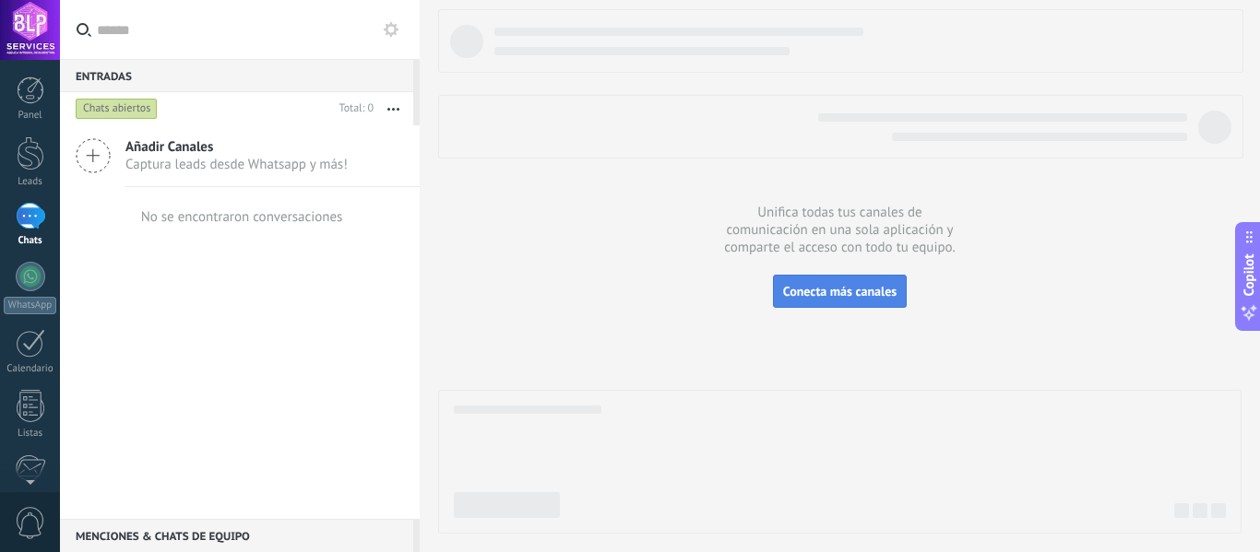
click at [864, 286] on span "Conecta más canales" at bounding box center [839, 291] width 113 height 17
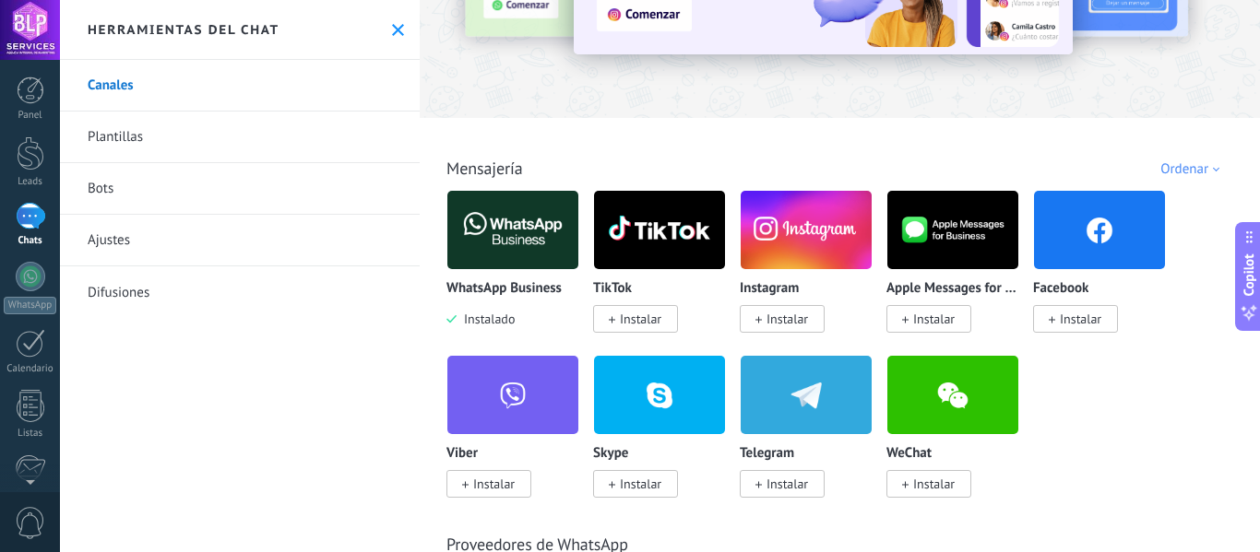
scroll to position [184, 0]
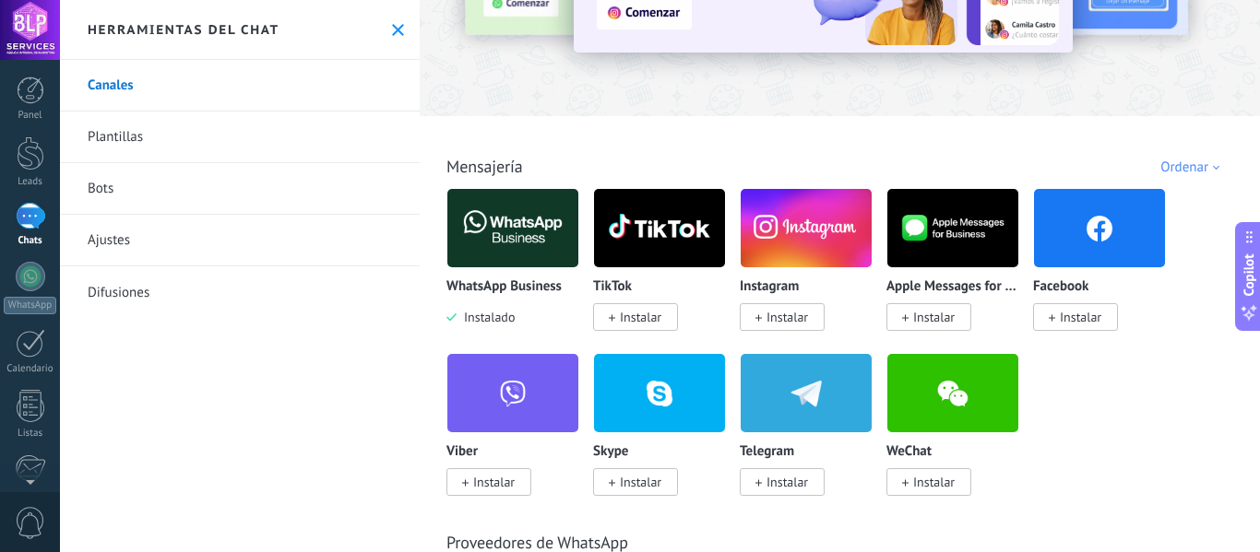
click at [542, 236] on img at bounding box center [512, 227] width 131 height 89
click at [504, 314] on span "Instalado" at bounding box center [485, 317] width 58 height 17
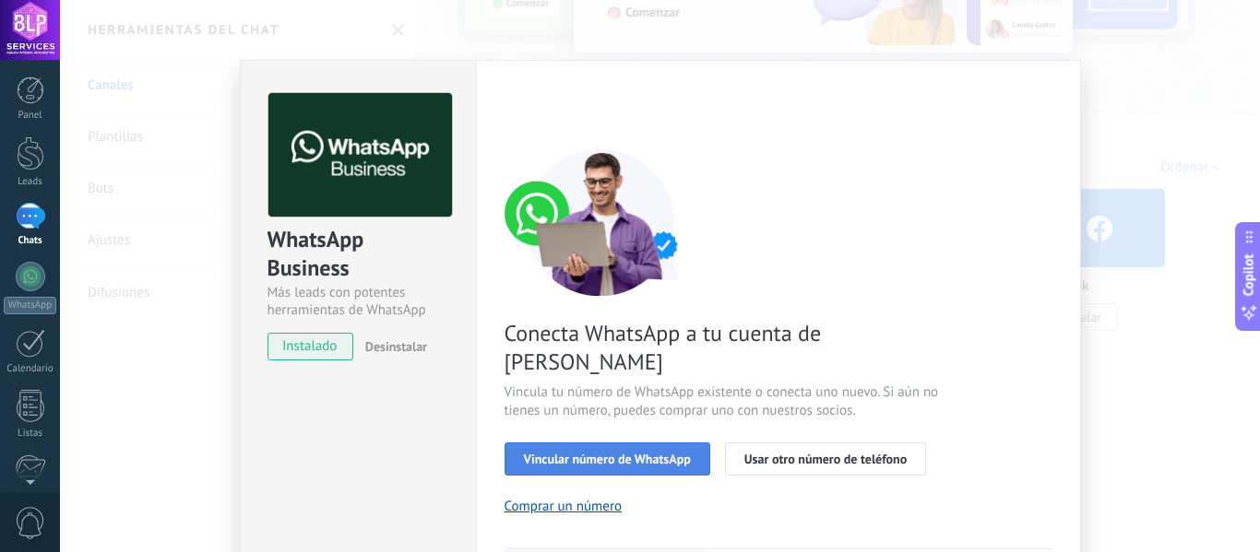
click at [634, 453] on span "Vincular número de WhatsApp" at bounding box center [607, 459] width 167 height 13
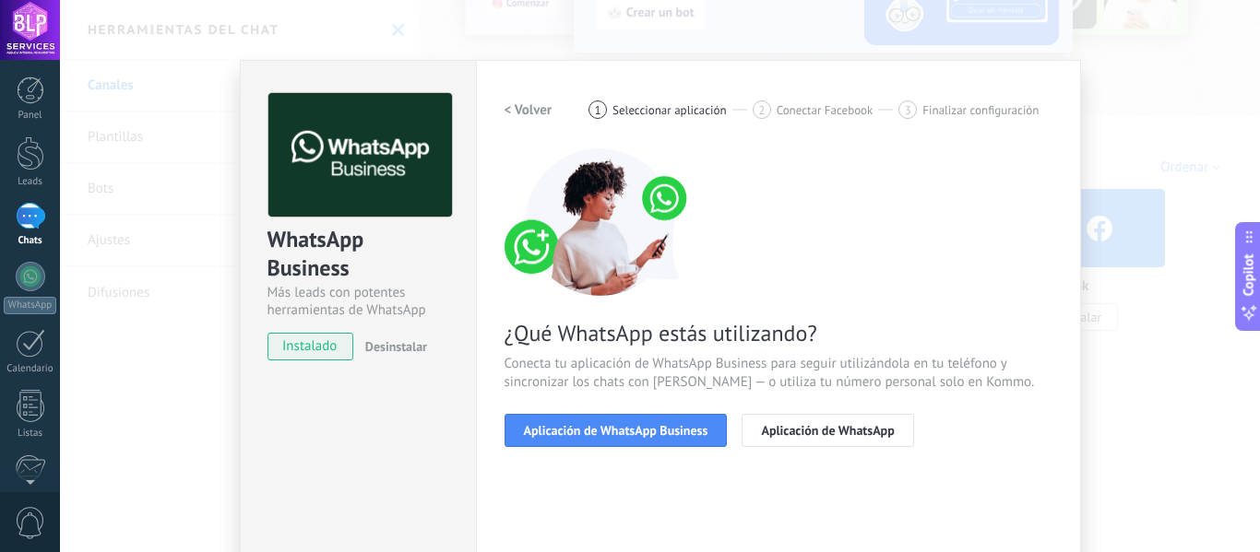
click at [634, 428] on span "Aplicación de WhatsApp Business" at bounding box center [616, 430] width 184 height 13
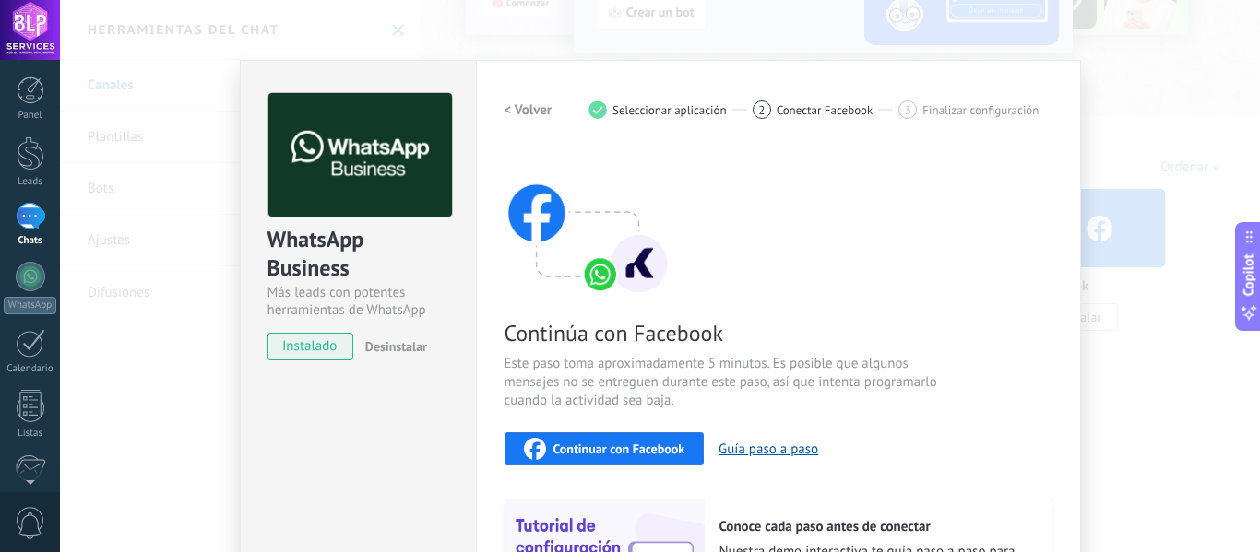
click at [517, 113] on h2 "< Volver" at bounding box center [528, 110] width 48 height 18
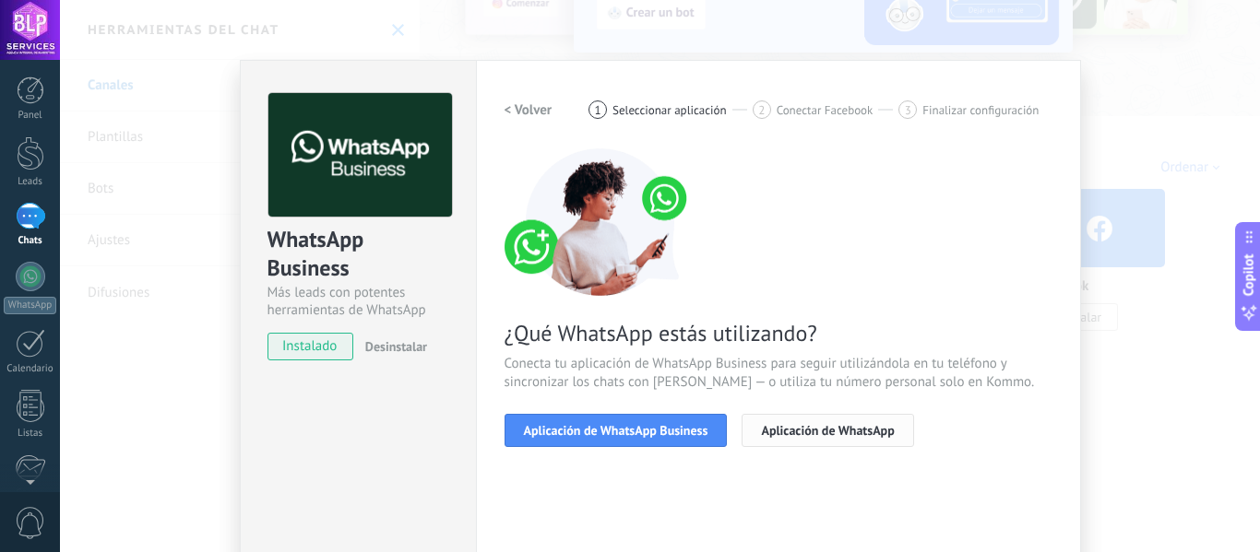
click at [784, 427] on span "Aplicación de WhatsApp" at bounding box center [827, 430] width 133 height 13
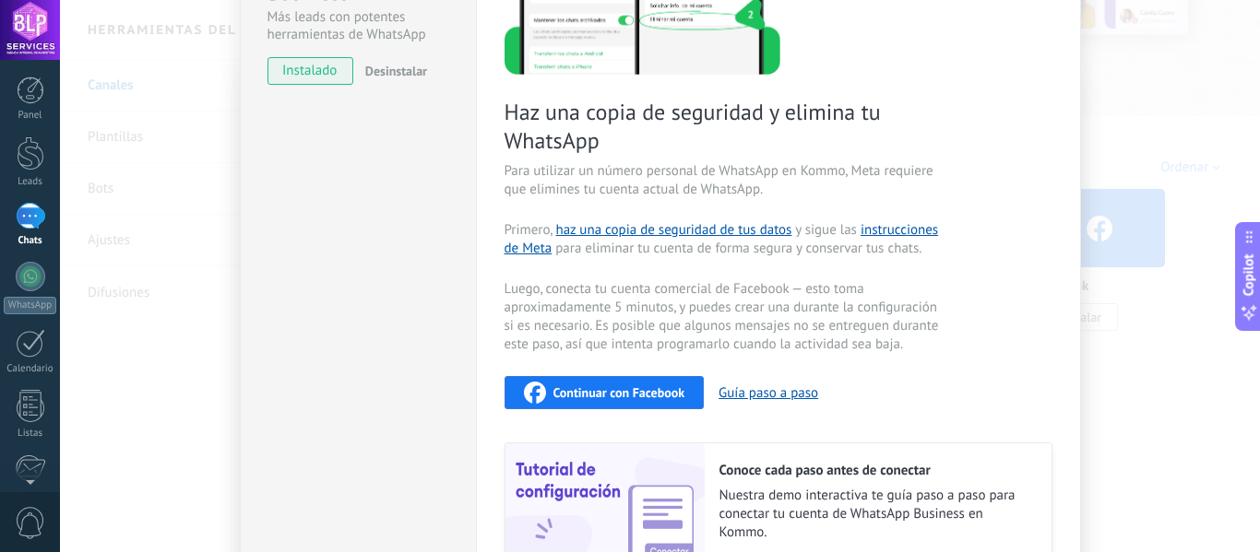
scroll to position [277, 0]
click at [624, 389] on span "Continuar con Facebook" at bounding box center [619, 391] width 132 height 13
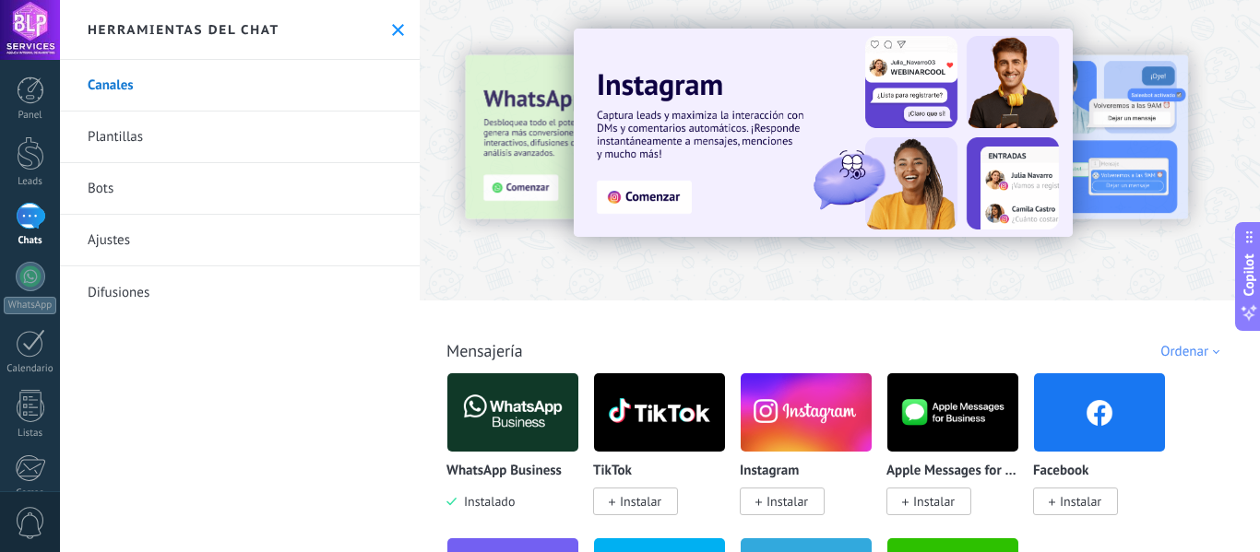
click at [527, 408] on img at bounding box center [512, 412] width 131 height 89
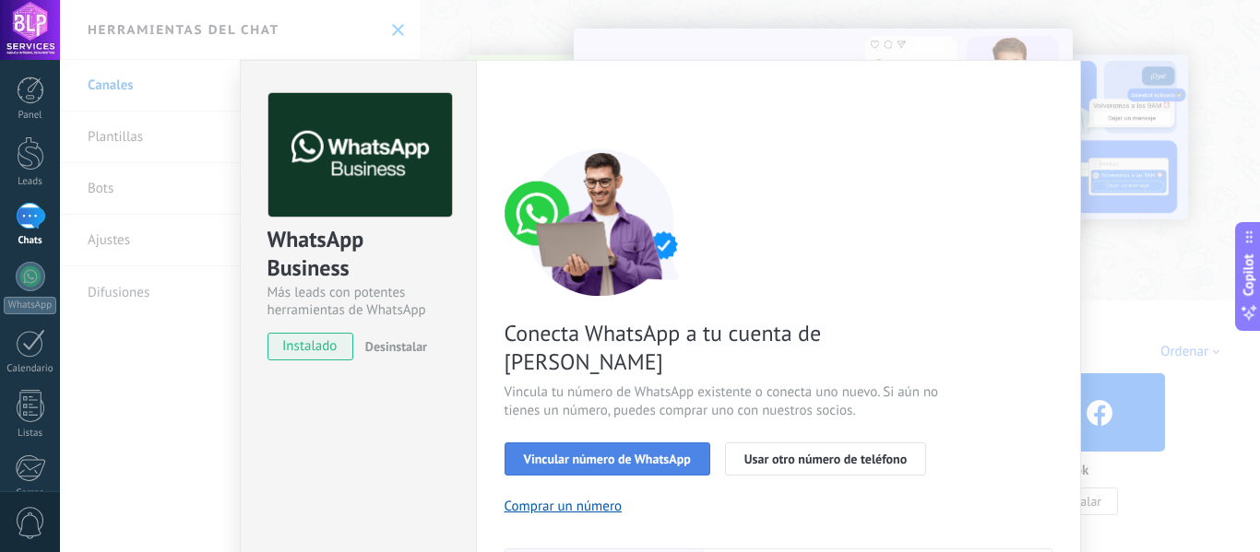
click at [663, 453] on span "Vincular número de WhatsApp" at bounding box center [607, 459] width 167 height 13
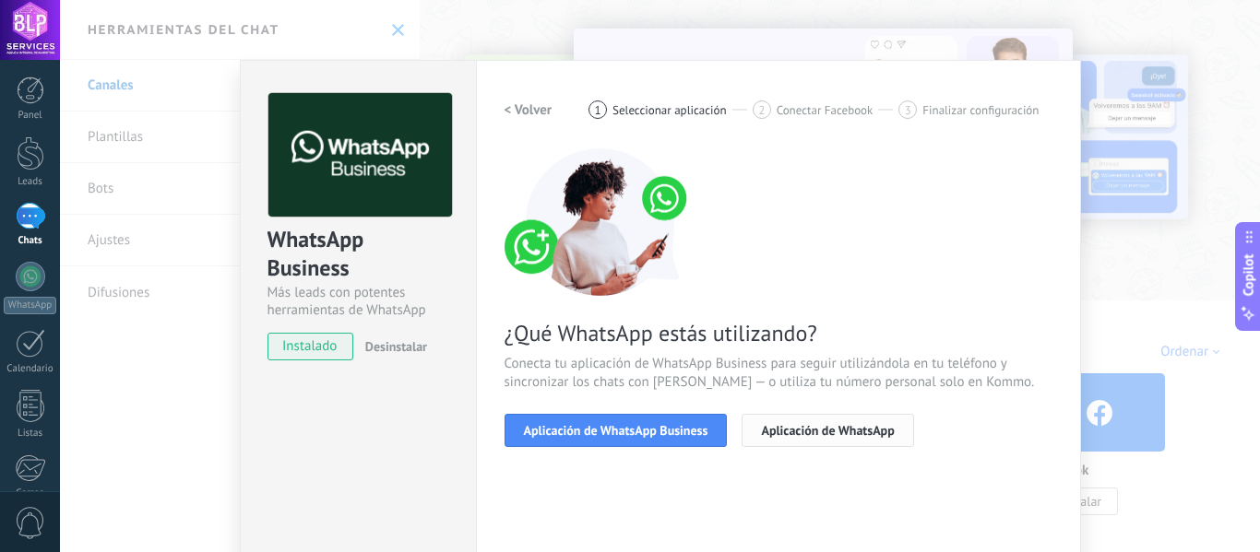
click at [848, 431] on span "Aplicación de WhatsApp" at bounding box center [827, 430] width 133 height 13
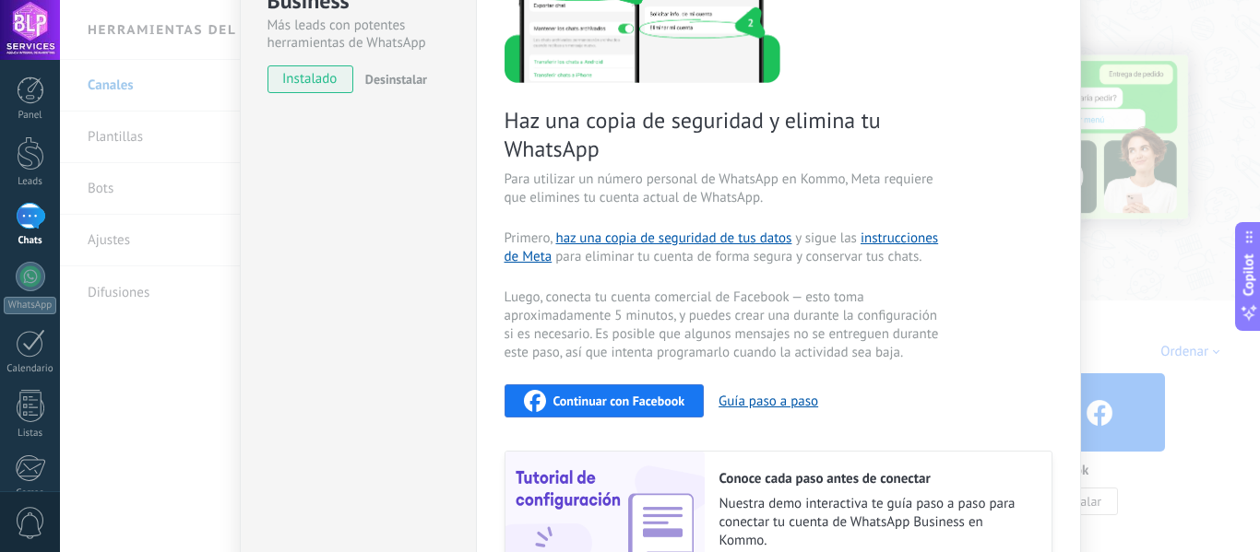
scroll to position [277, 0]
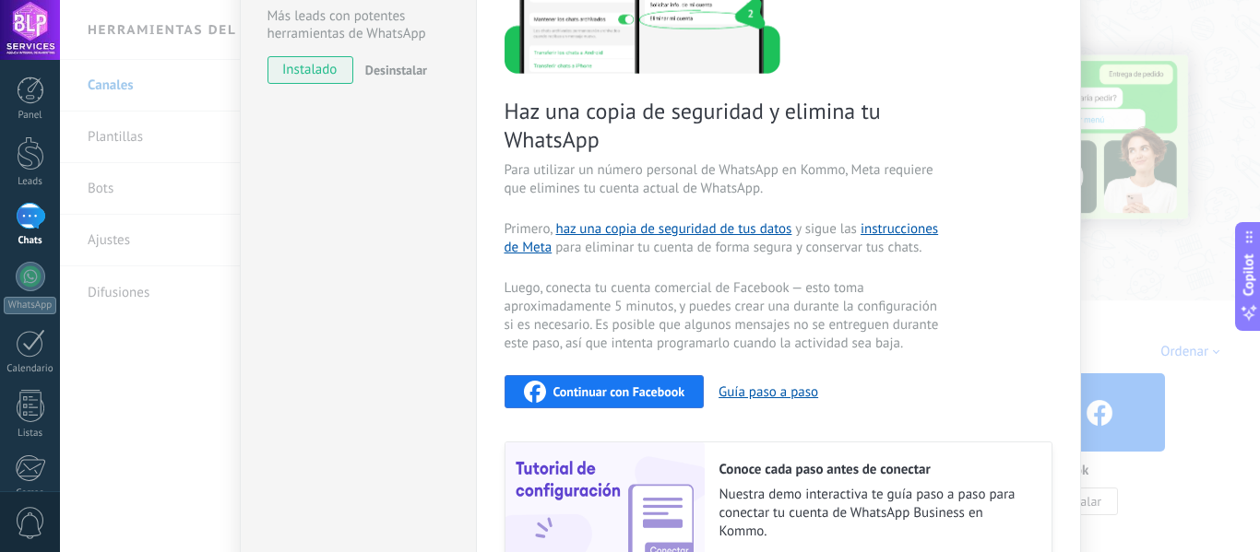
click at [647, 389] on span "Continuar con Facebook" at bounding box center [619, 391] width 132 height 13
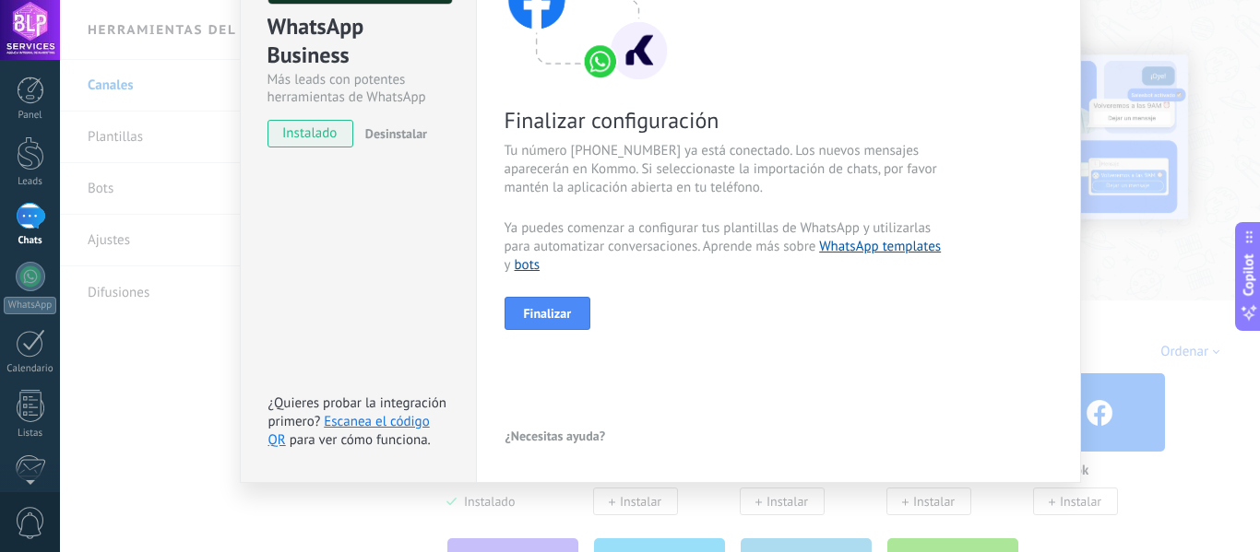
scroll to position [213, 0]
click at [547, 311] on span "Finalizar" at bounding box center [548, 313] width 48 height 13
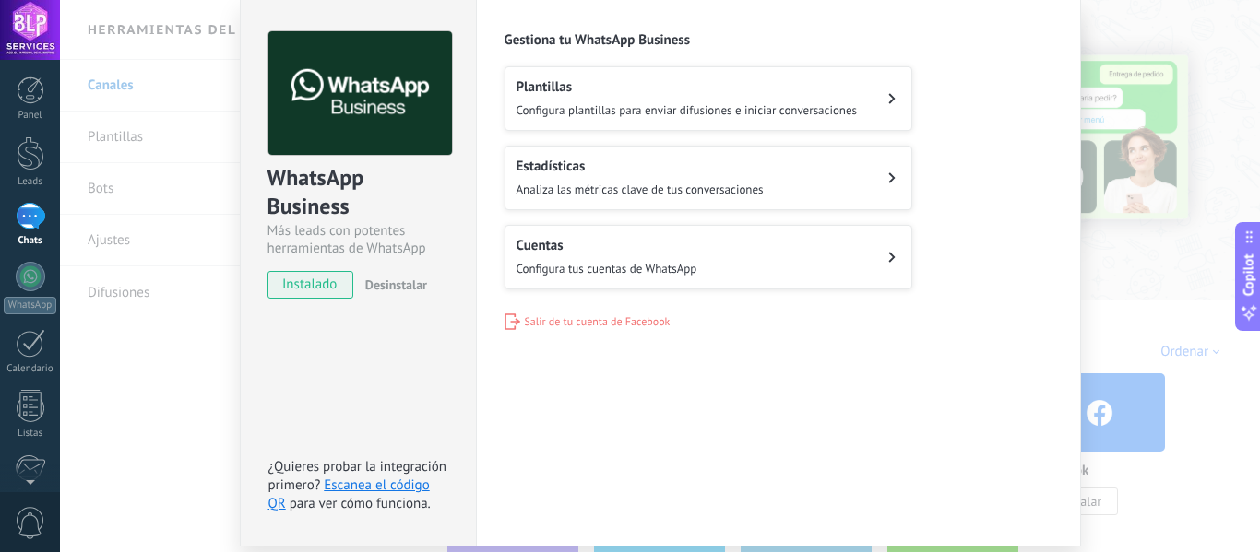
scroll to position [0, 0]
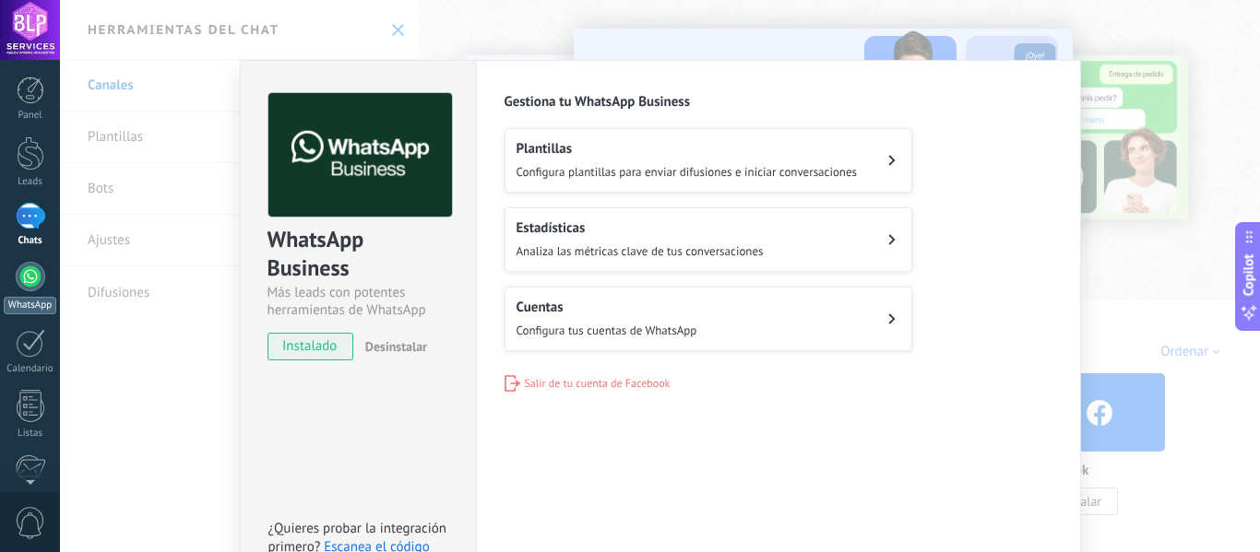
click at [38, 274] on div at bounding box center [31, 277] width 30 height 30
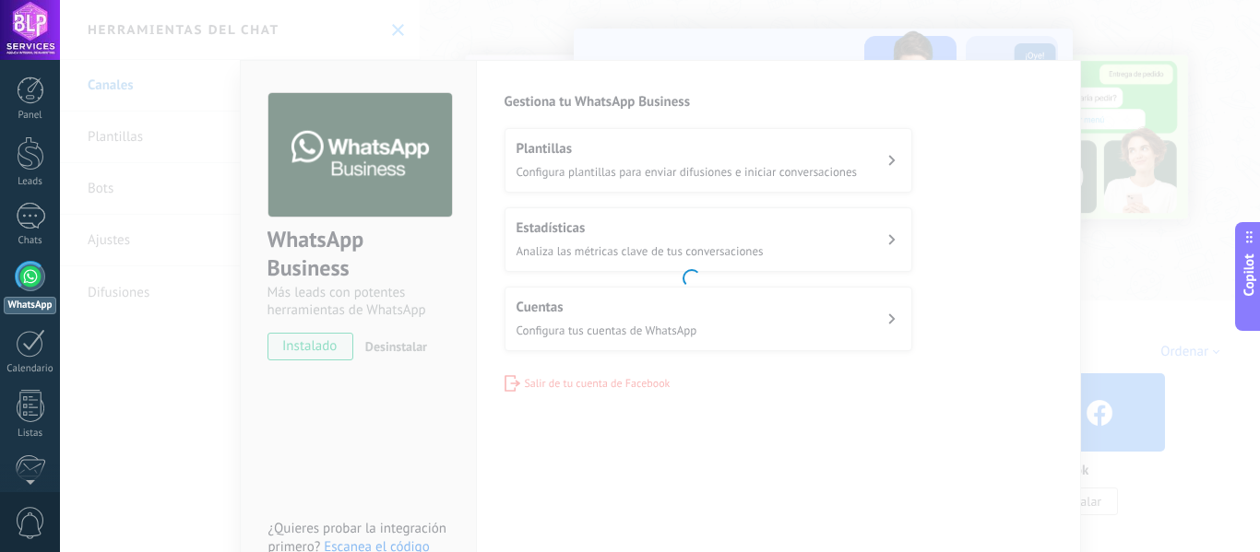
click at [38, 274] on div at bounding box center [31, 277] width 30 height 30
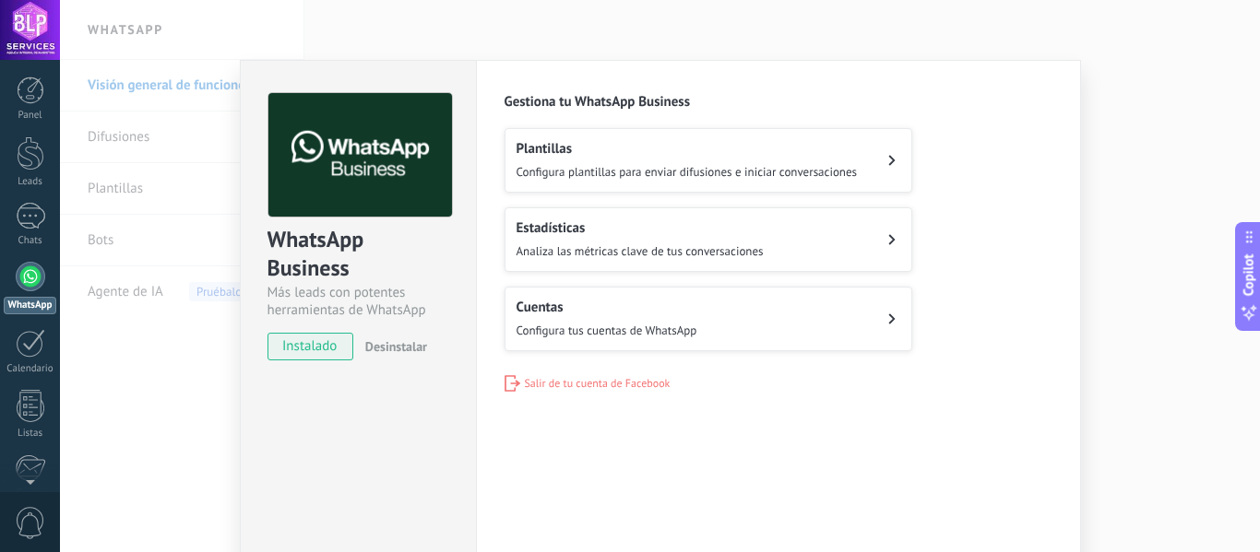
click at [813, 164] on span "Configura plantillas para enviar difusiones e iniciar conversaciones" at bounding box center [686, 172] width 341 height 16
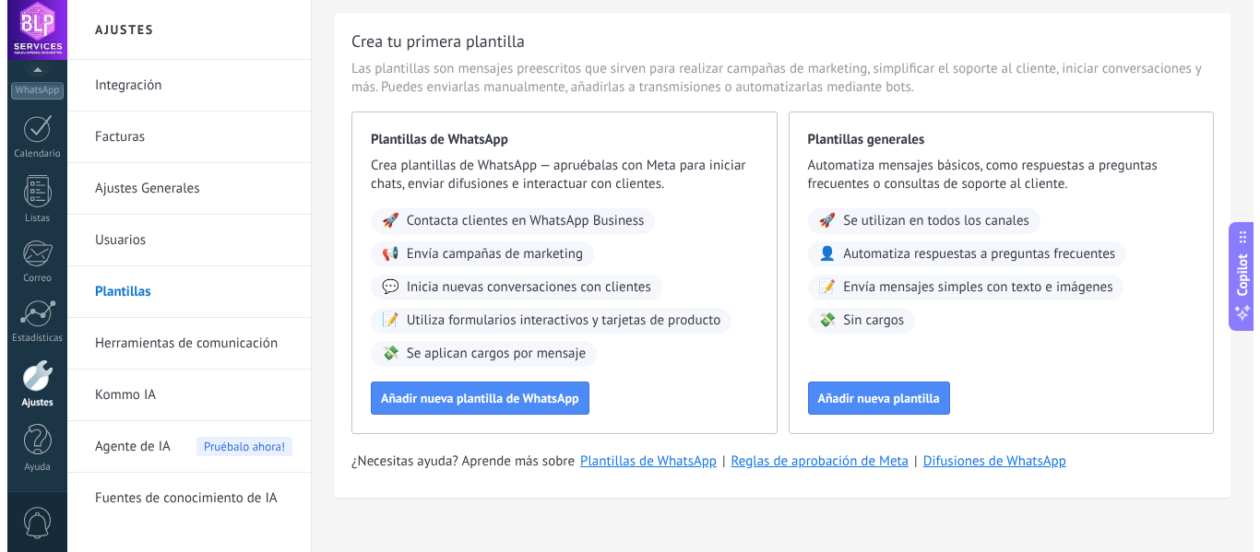
scroll to position [70, 0]
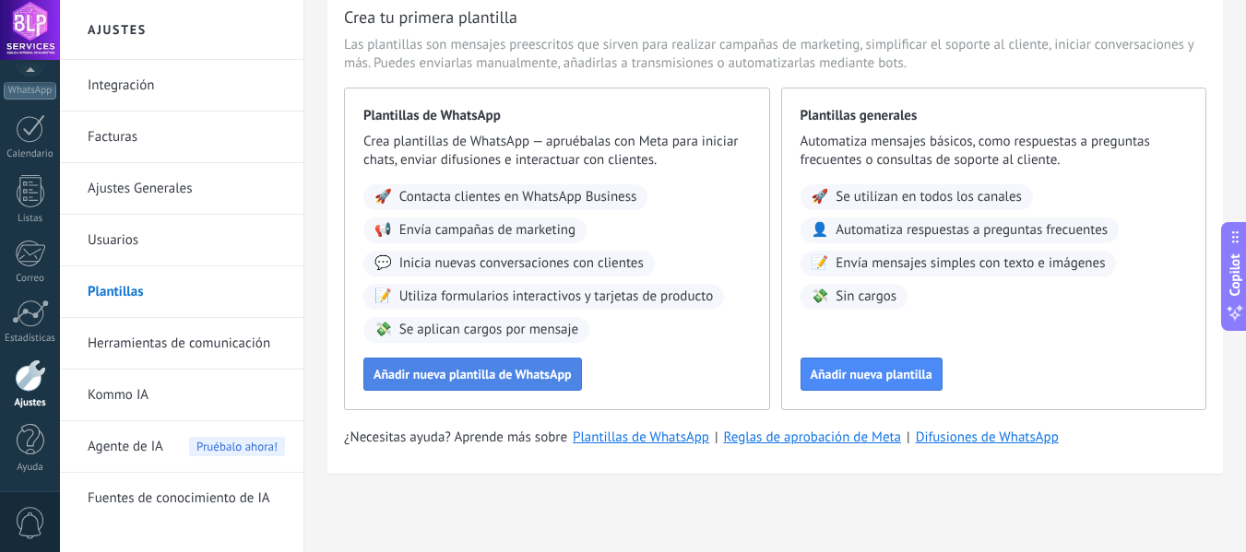
click at [484, 375] on span "Añadir nueva plantilla de WhatsApp" at bounding box center [472, 374] width 198 height 13
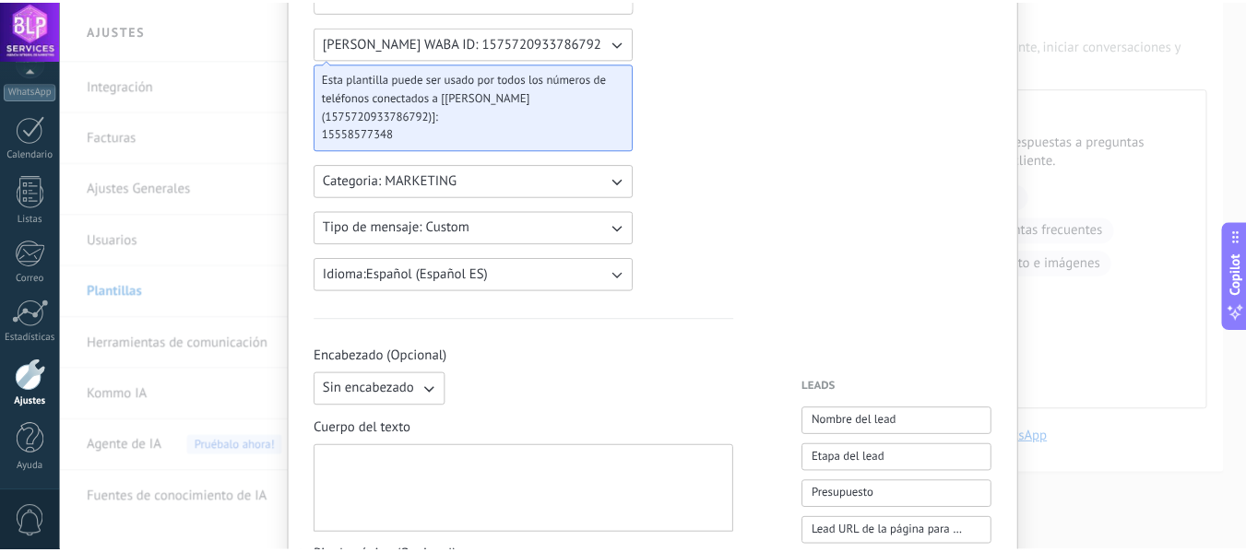
scroll to position [0, 0]
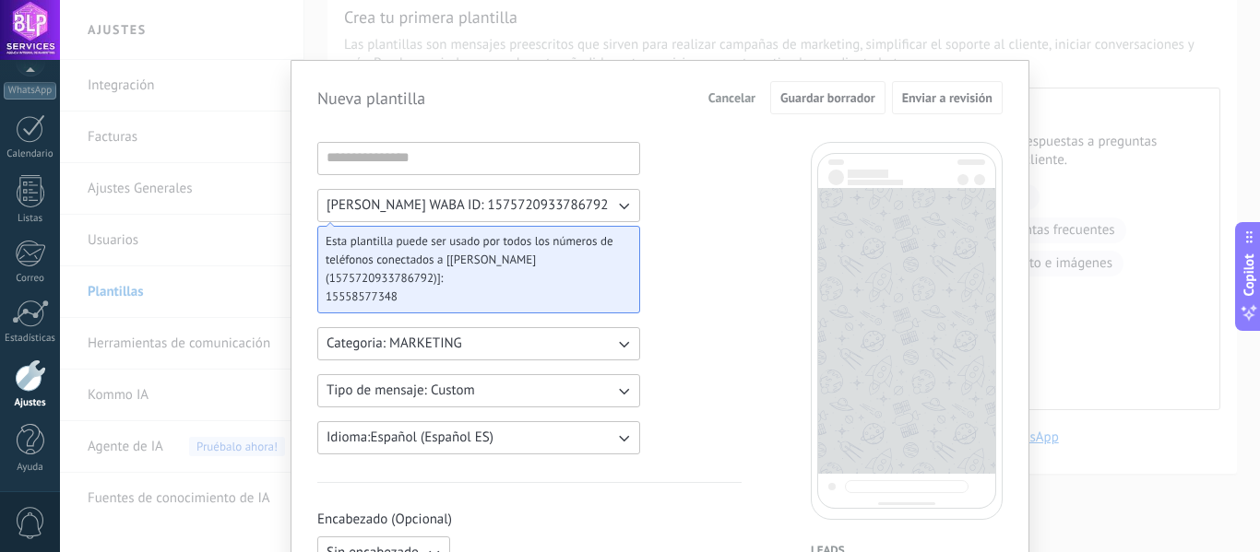
click at [712, 98] on span "Cancelar" at bounding box center [731, 97] width 47 height 13
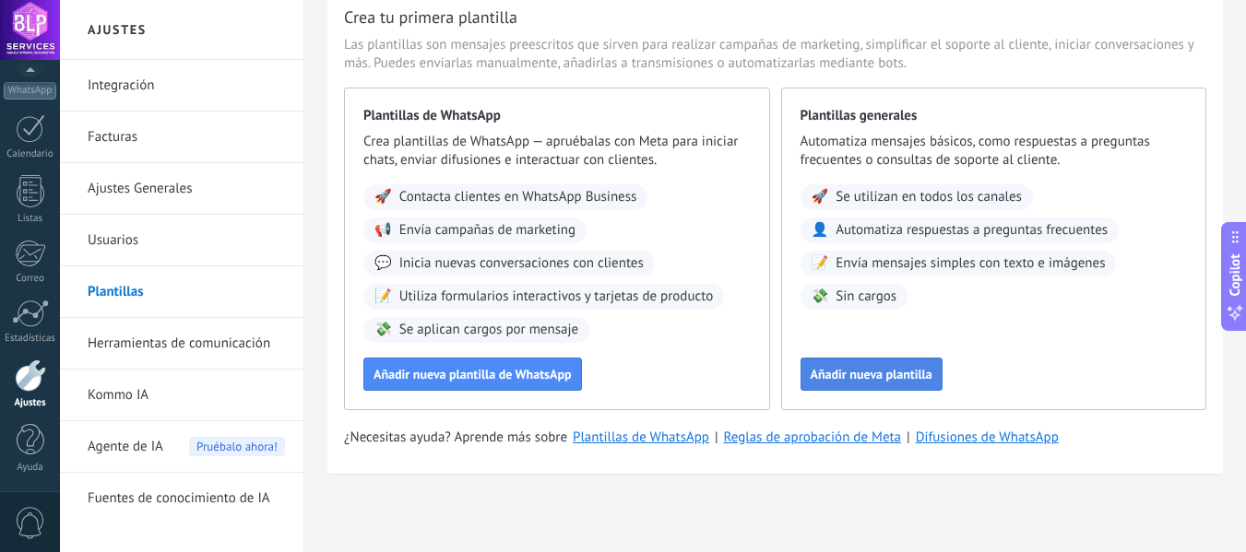
click at [870, 385] on button "Añadir nueva plantilla" at bounding box center [871, 374] width 142 height 33
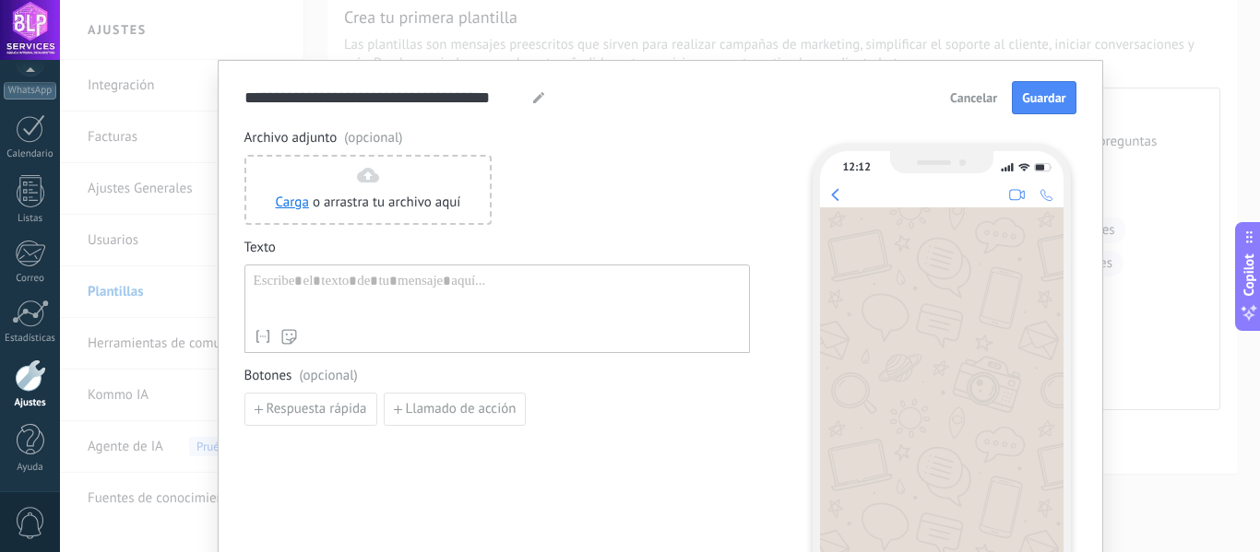
click at [967, 98] on span "Cancelar" at bounding box center [973, 97] width 47 height 13
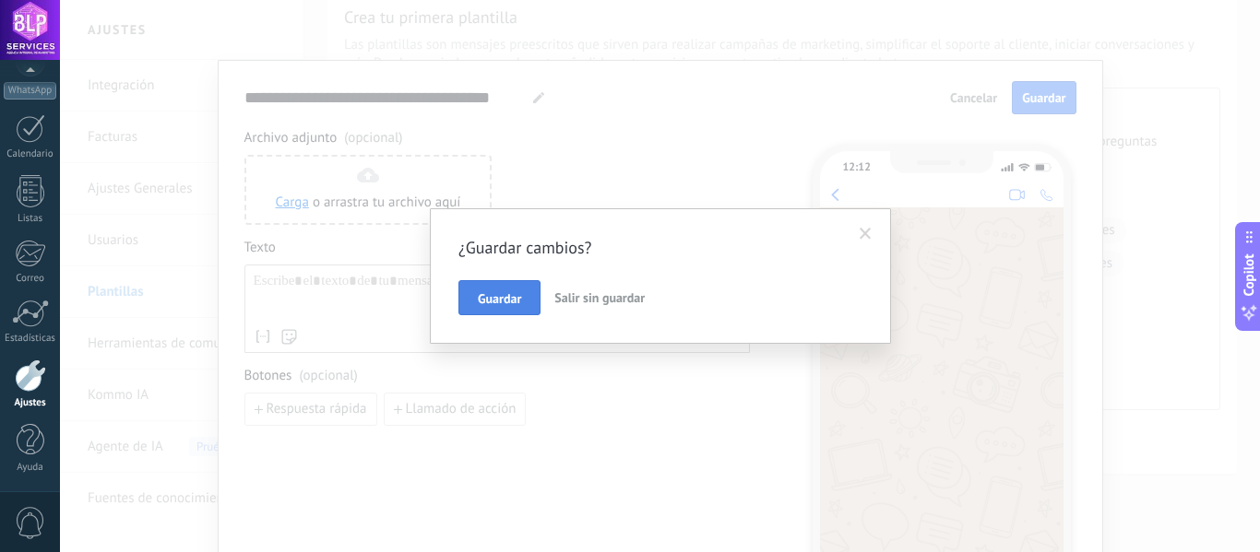
click at [513, 297] on span "Guardar" at bounding box center [499, 298] width 43 height 13
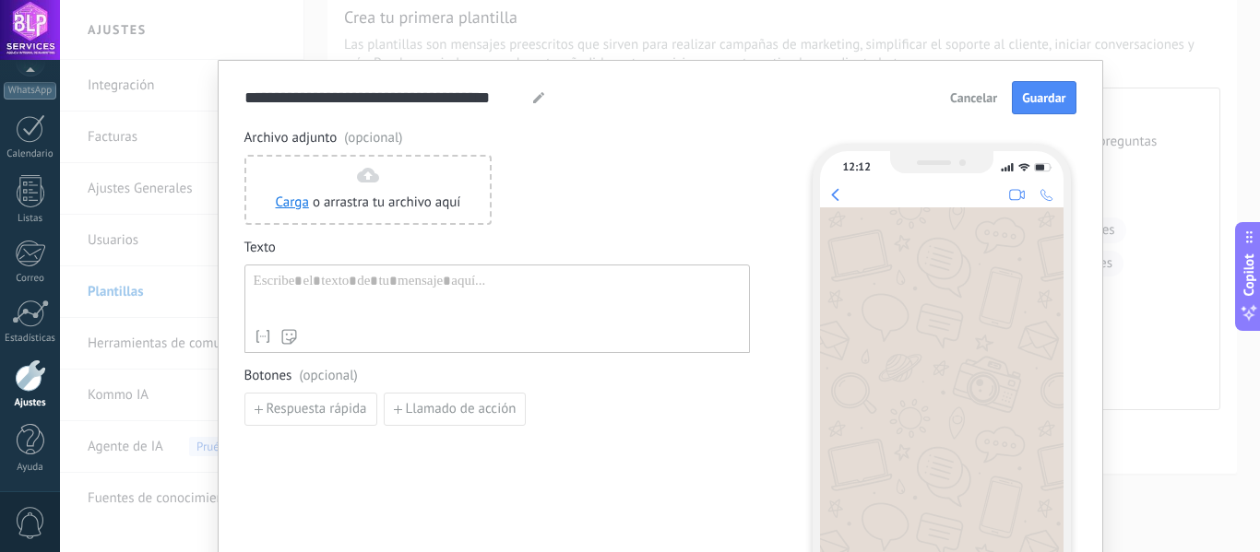
click at [986, 97] on span "Cancelar" at bounding box center [973, 97] width 47 height 13
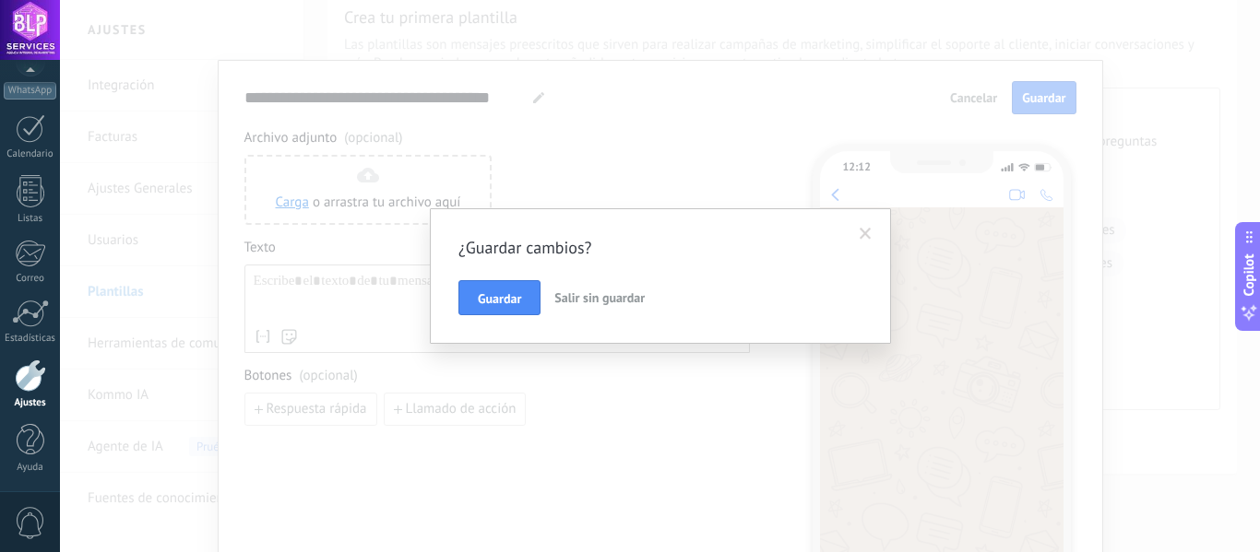
click at [592, 307] on button "Salir sin guardar" at bounding box center [599, 297] width 105 height 35
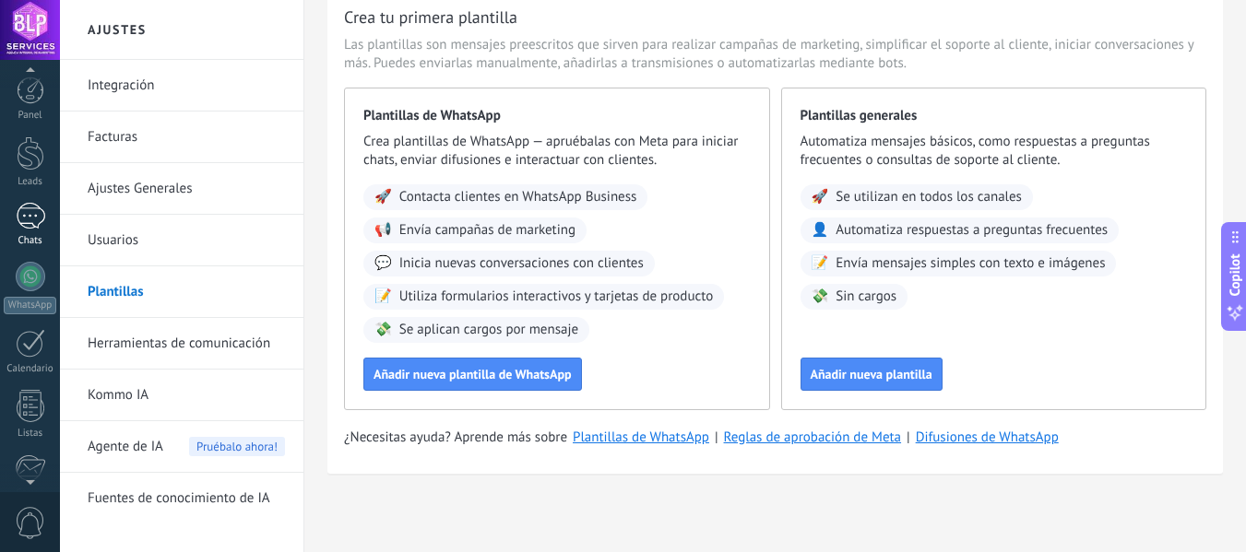
click at [35, 221] on div at bounding box center [31, 216] width 30 height 27
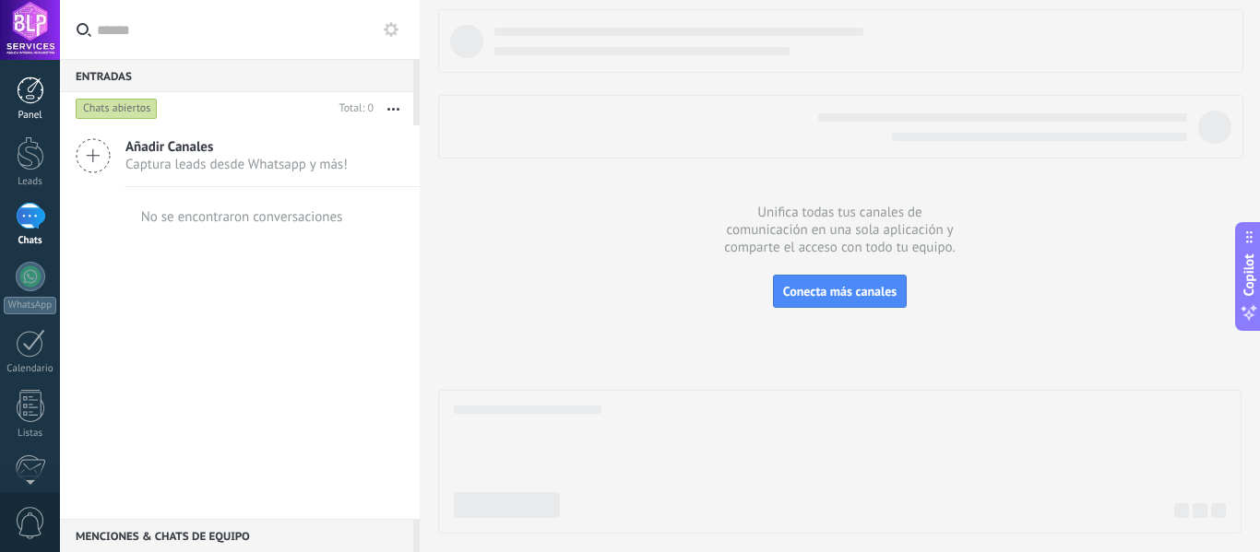
click at [26, 88] on div at bounding box center [31, 91] width 28 height 28
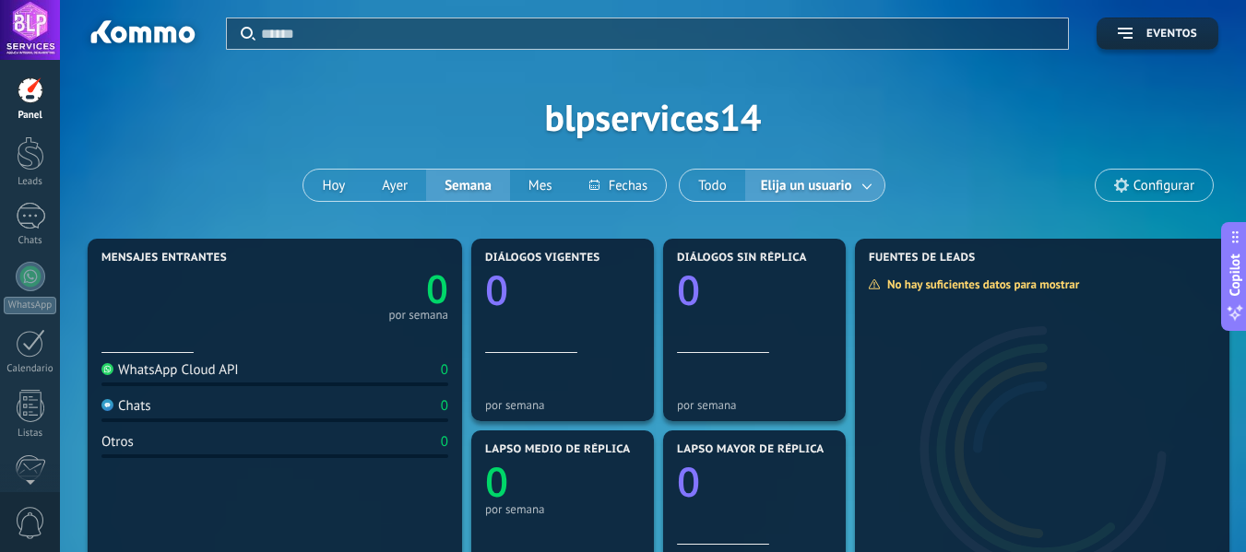
click at [22, 116] on div "Panel" at bounding box center [30, 116] width 53 height 12
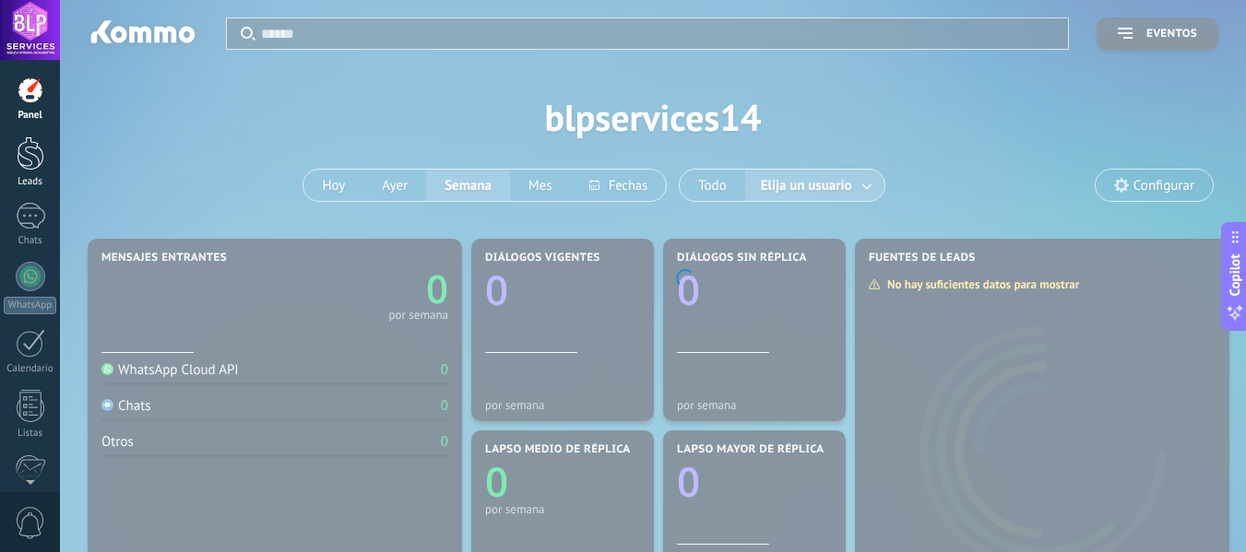
click at [37, 161] on div at bounding box center [31, 153] width 28 height 34
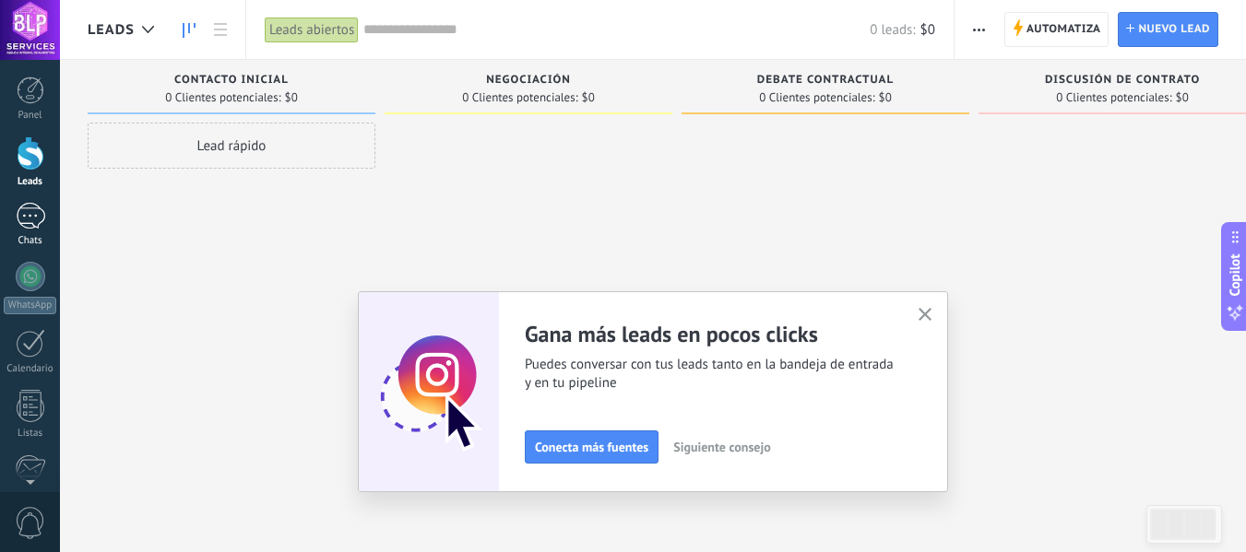
click at [36, 212] on div at bounding box center [31, 216] width 30 height 27
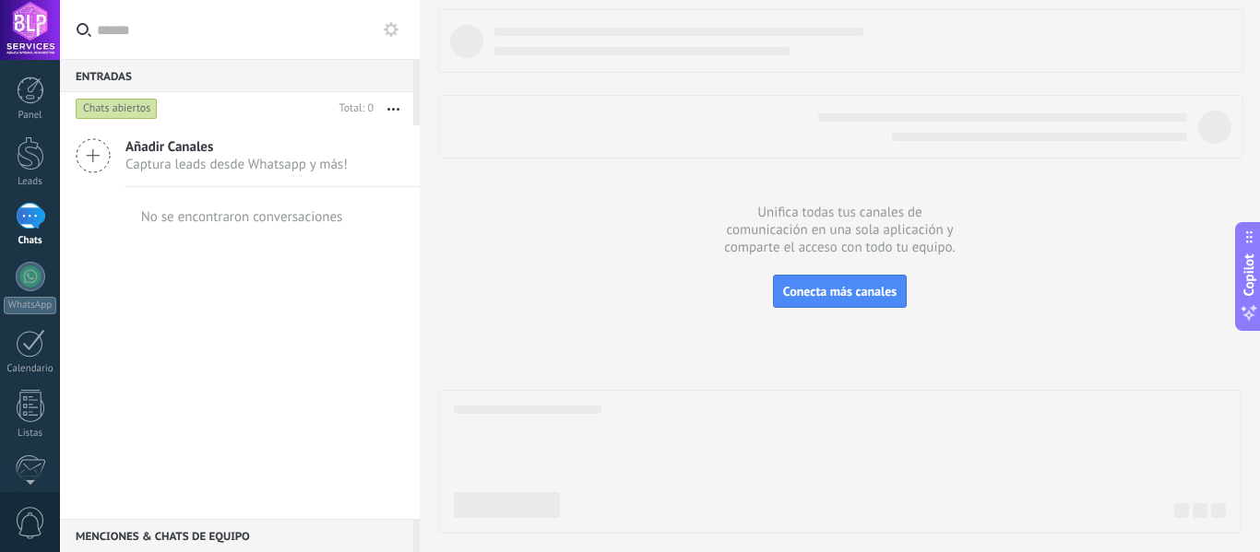
click at [183, 142] on span "Añadir Canales" at bounding box center [236, 147] width 222 height 18
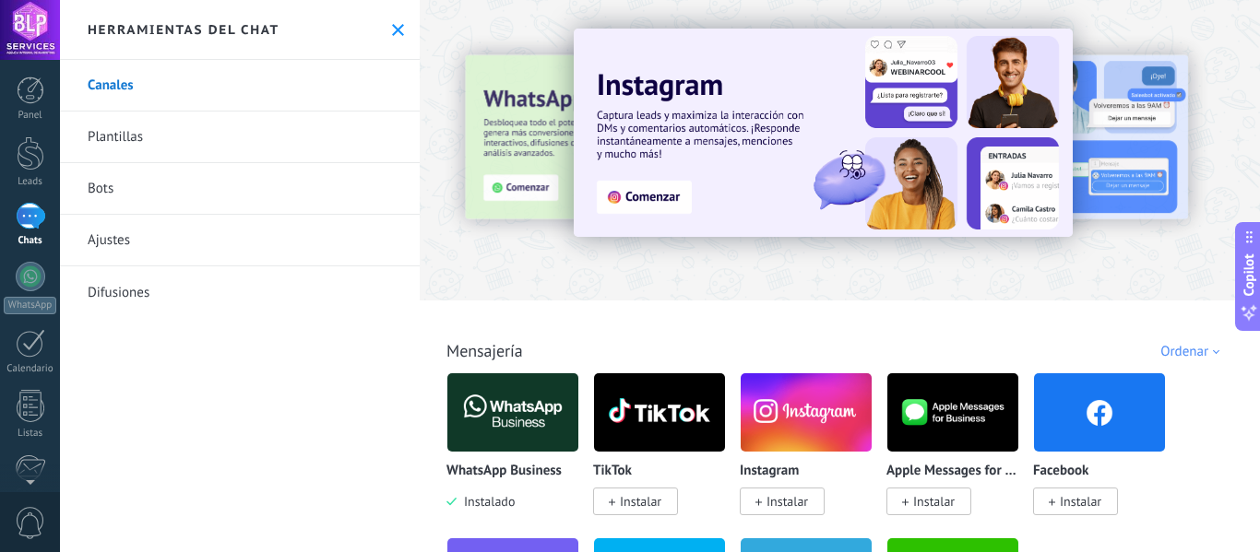
click at [91, 186] on link "Bots" at bounding box center [240, 189] width 360 height 52
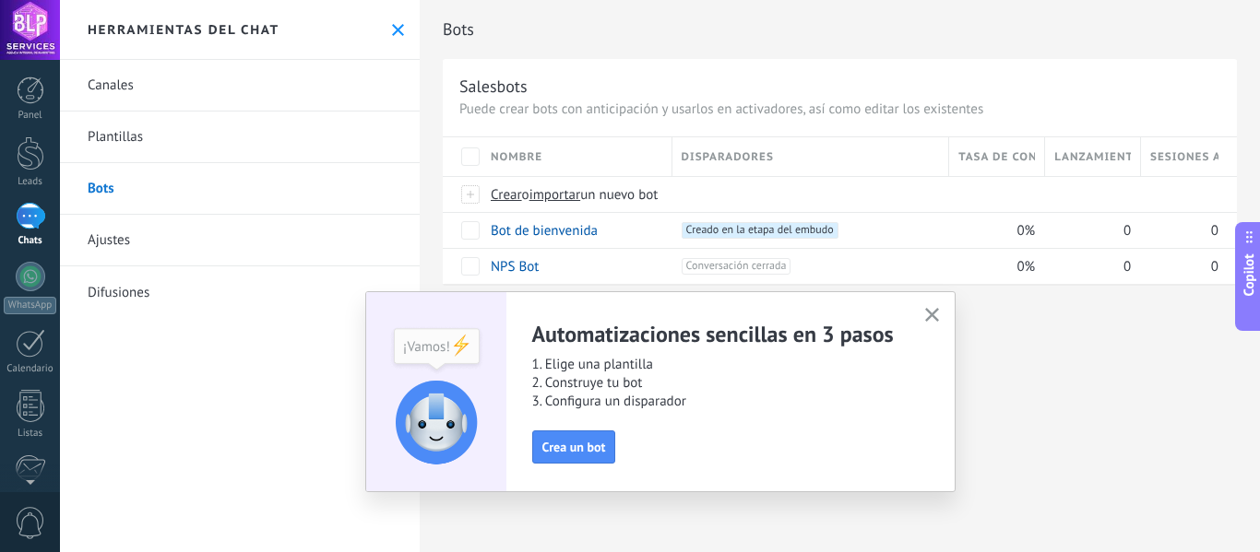
click at [932, 316] on use "button" at bounding box center [932, 315] width 14 height 14
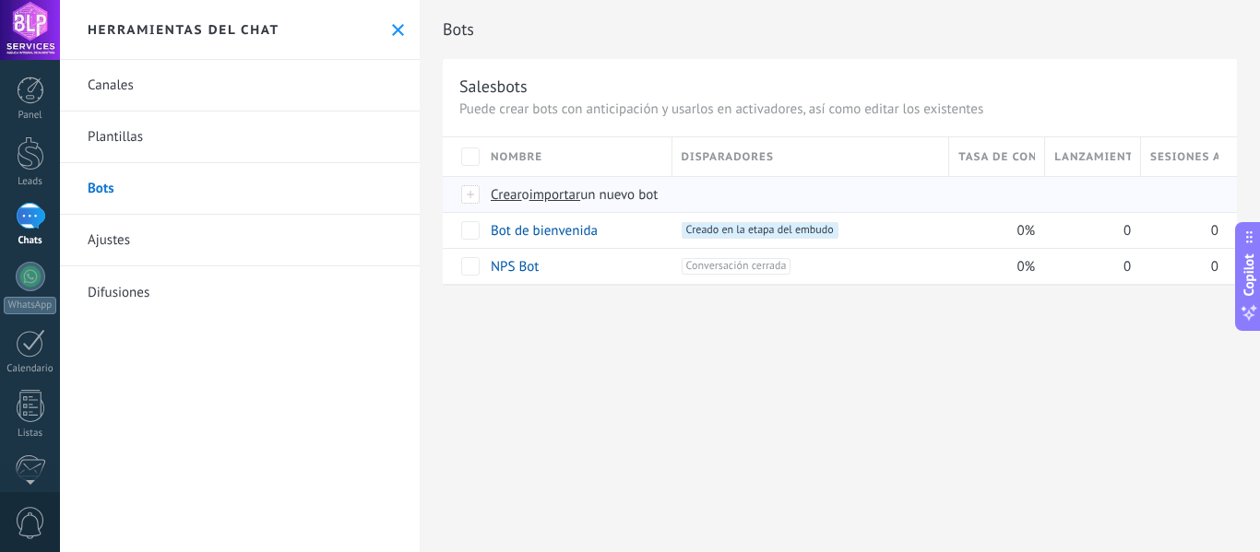
click at [501, 193] on span "Crear" at bounding box center [506, 195] width 31 height 18
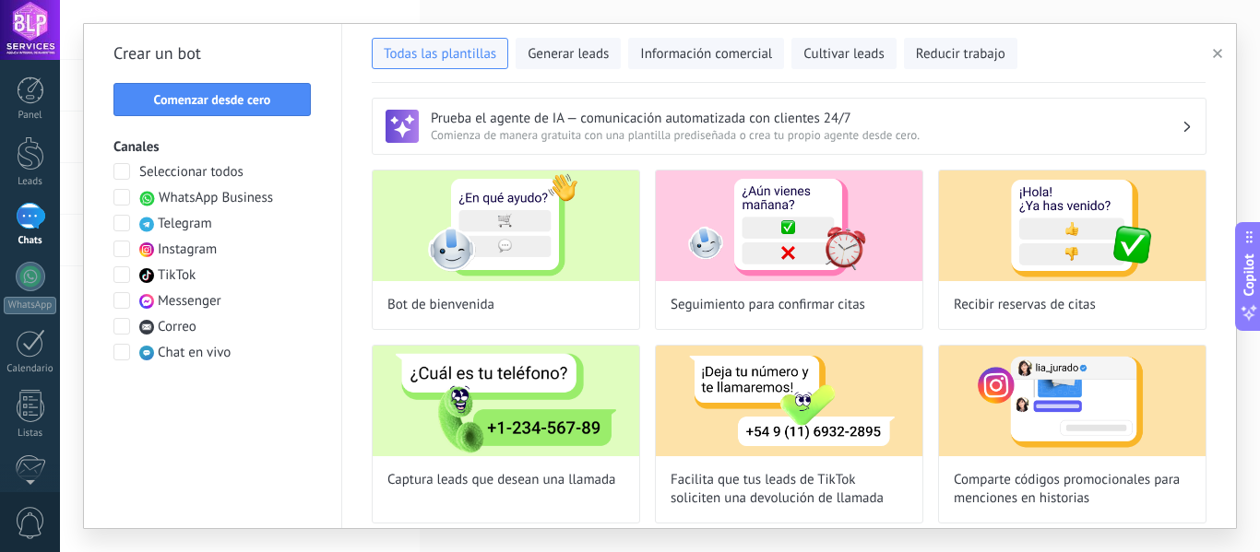
scroll to position [92, 0]
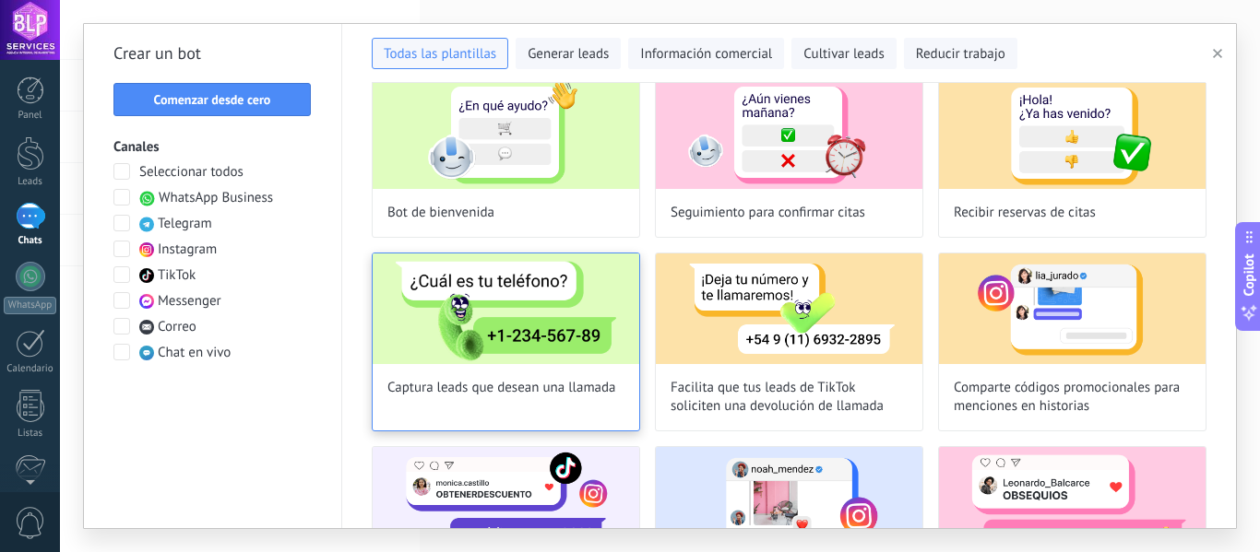
click at [486, 292] on img at bounding box center [506, 309] width 266 height 111
type input "**********"
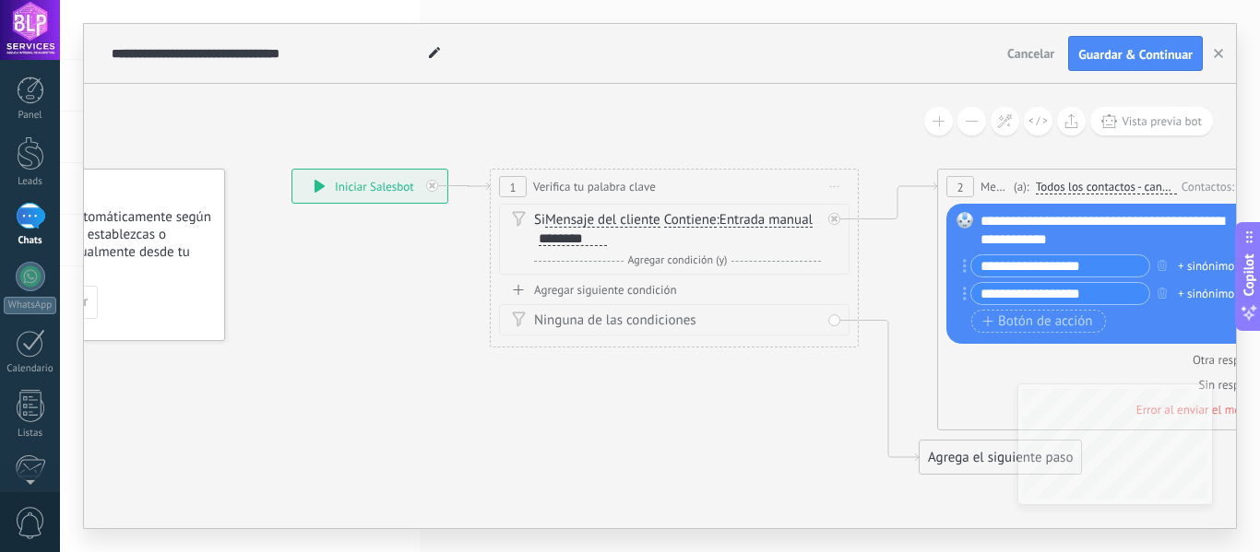
drag, startPoint x: 828, startPoint y: 181, endPoint x: 644, endPoint y: 127, distance: 192.0
click at [370, 185] on div "**********" at bounding box center [369, 186] width 155 height 33
click at [315, 183] on icon at bounding box center [319, 186] width 10 height 13
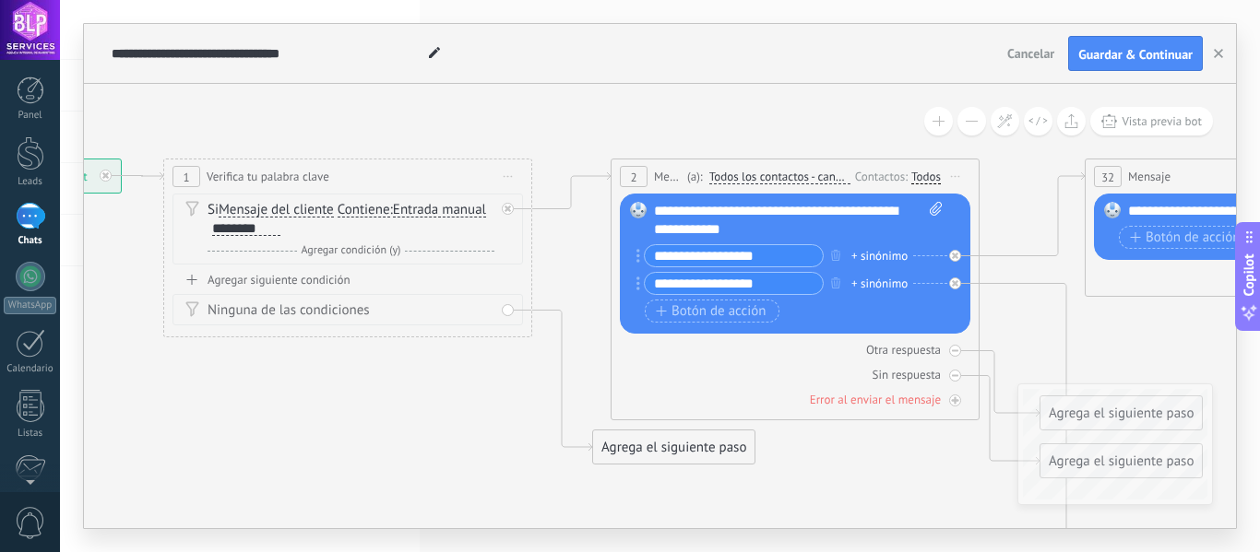
drag, startPoint x: 735, startPoint y: 426, endPoint x: 516, endPoint y: 390, distance: 221.5
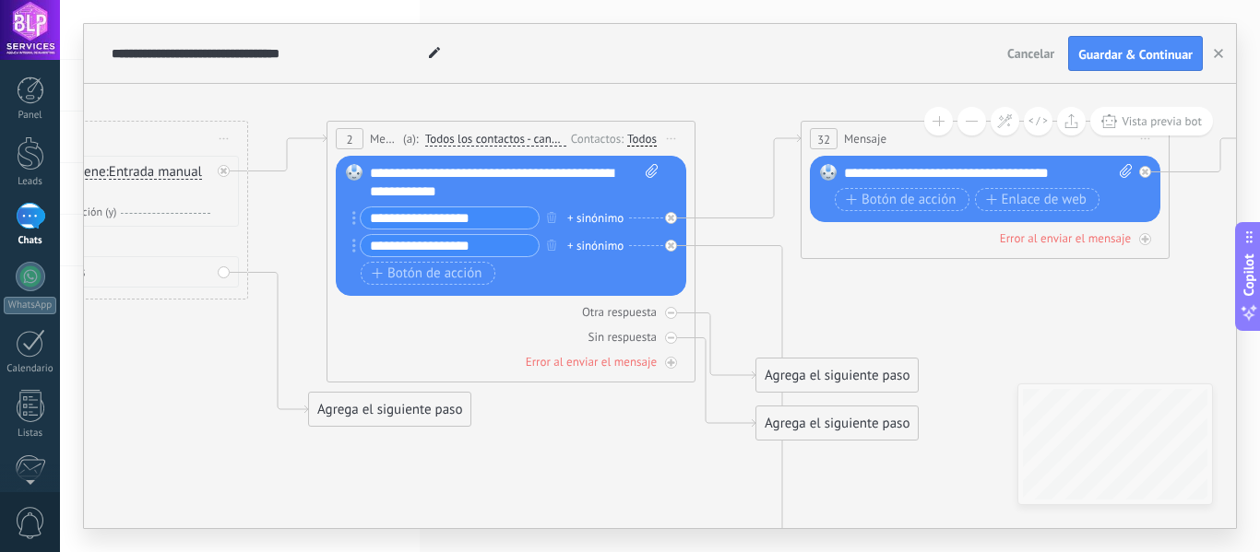
drag, startPoint x: 872, startPoint y: 453, endPoint x: 598, endPoint y: 418, distance: 277.0
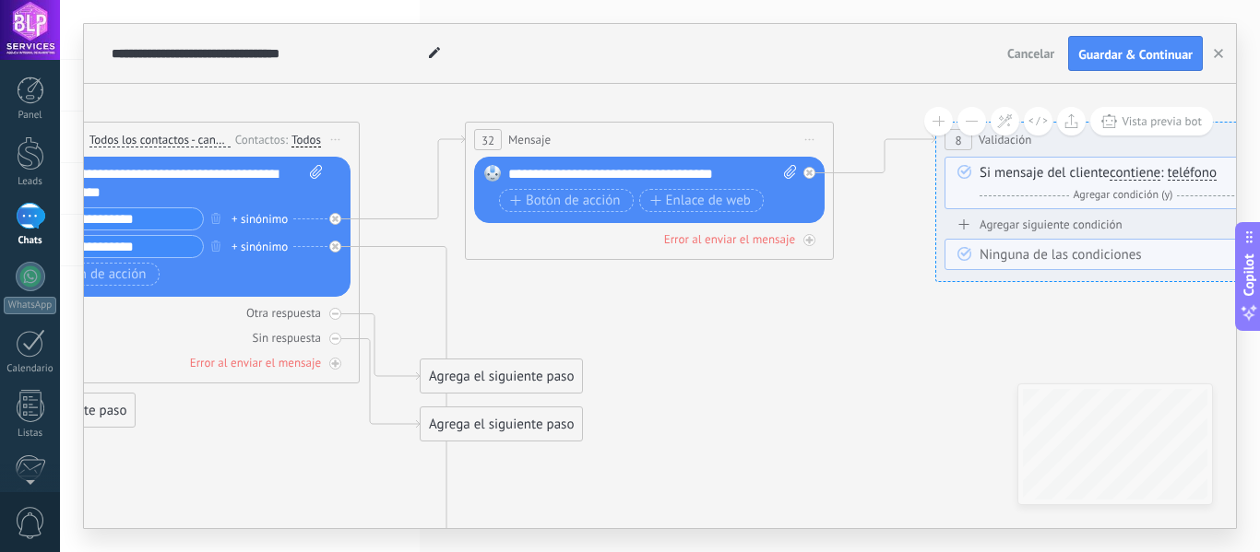
drag, startPoint x: 982, startPoint y: 310, endPoint x: 646, endPoint y: 311, distance: 335.6
click at [646, 311] on icon at bounding box center [1055, 453] width 4343 height 1584
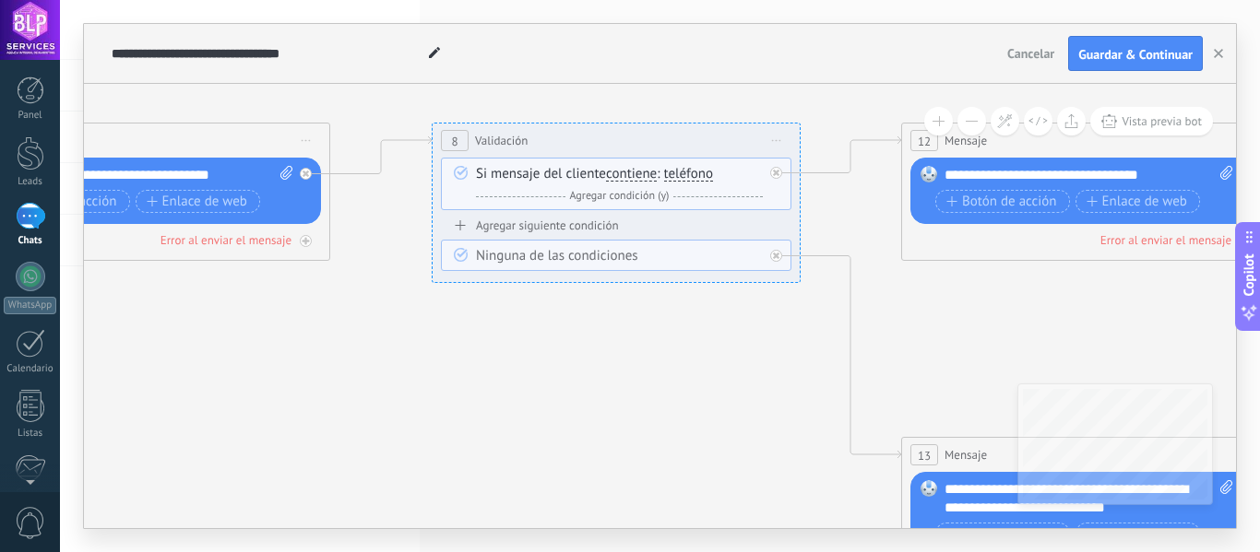
drag, startPoint x: 879, startPoint y: 321, endPoint x: 395, endPoint y: 322, distance: 484.1
click at [376, 322] on icon at bounding box center [552, 454] width 4343 height 1584
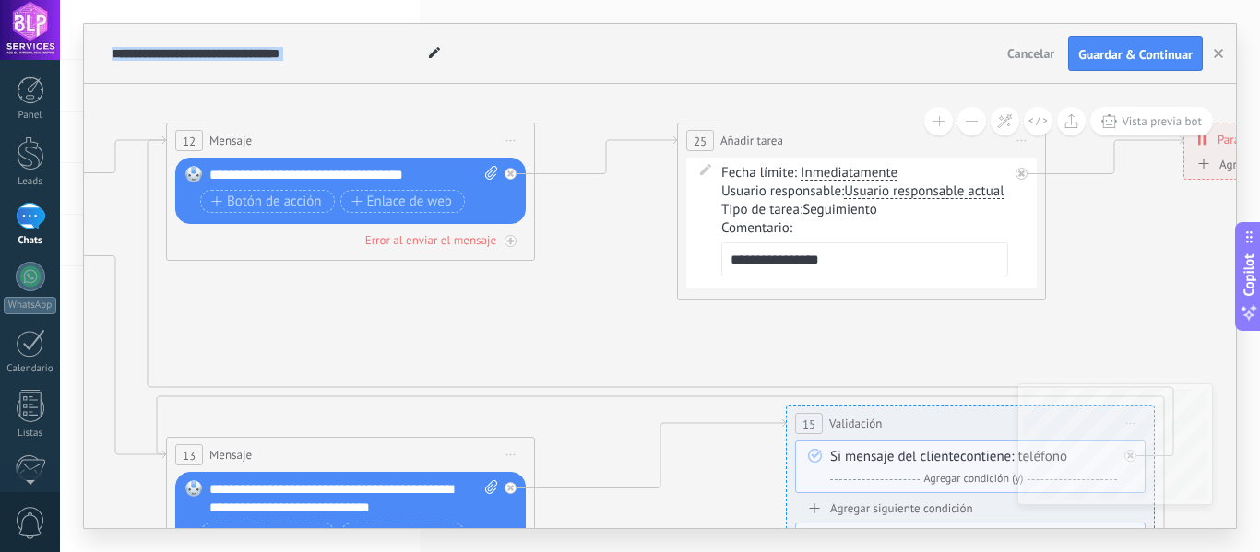
drag, startPoint x: 1107, startPoint y: 317, endPoint x: 372, endPoint y: 317, distance: 735.8
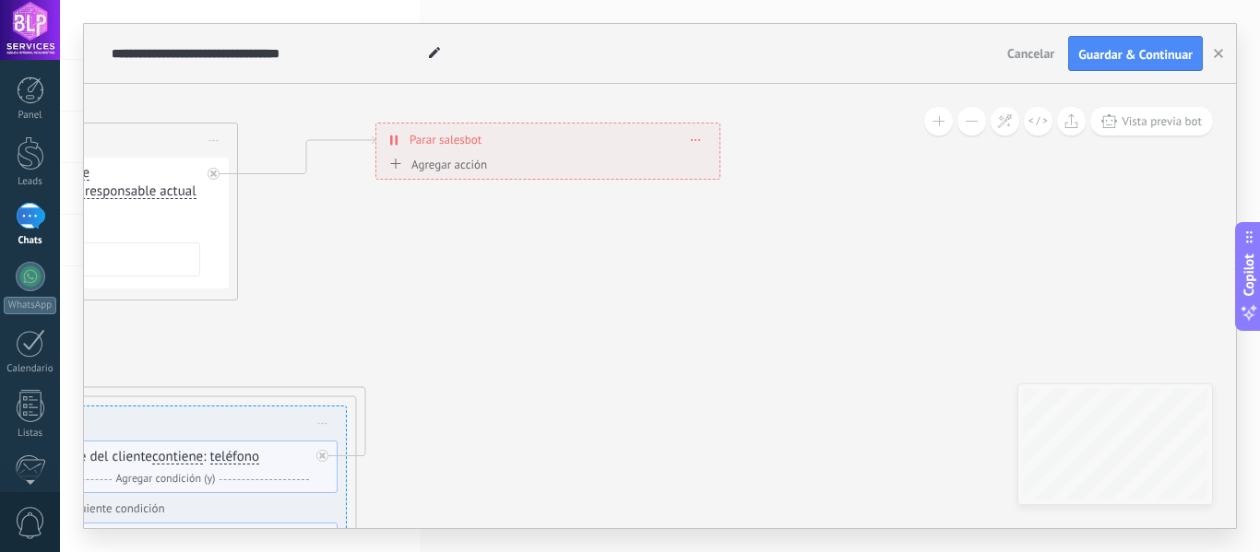
drag, startPoint x: 1056, startPoint y: 314, endPoint x: 248, endPoint y: 314, distance: 807.8
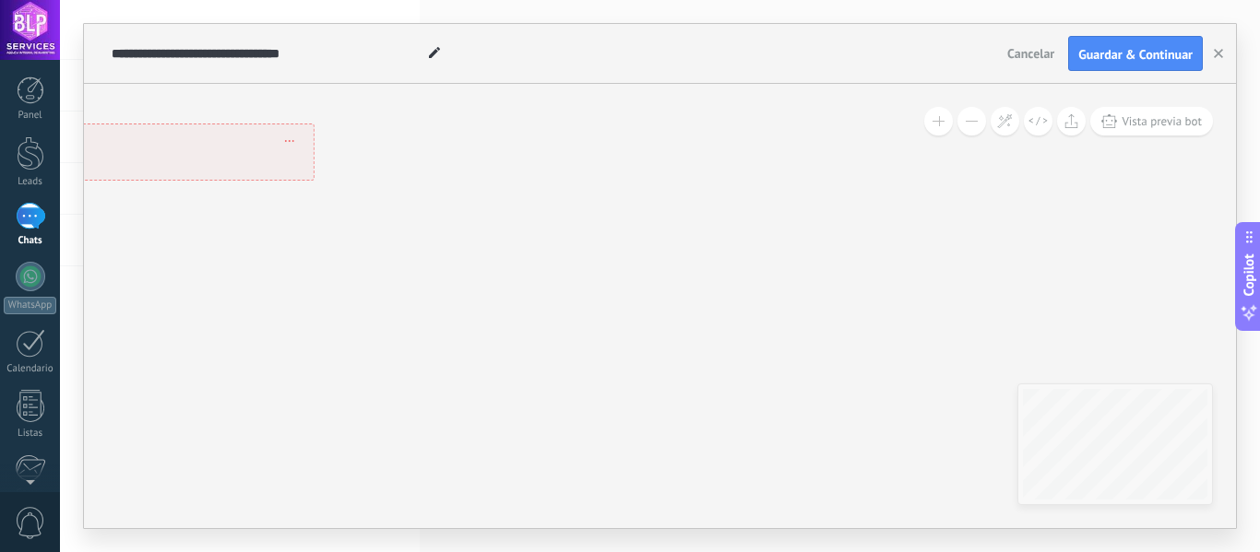
drag, startPoint x: 962, startPoint y: 293, endPoint x: 146, endPoint y: 294, distance: 816.1
